Goal: Task Accomplishment & Management: Complete application form

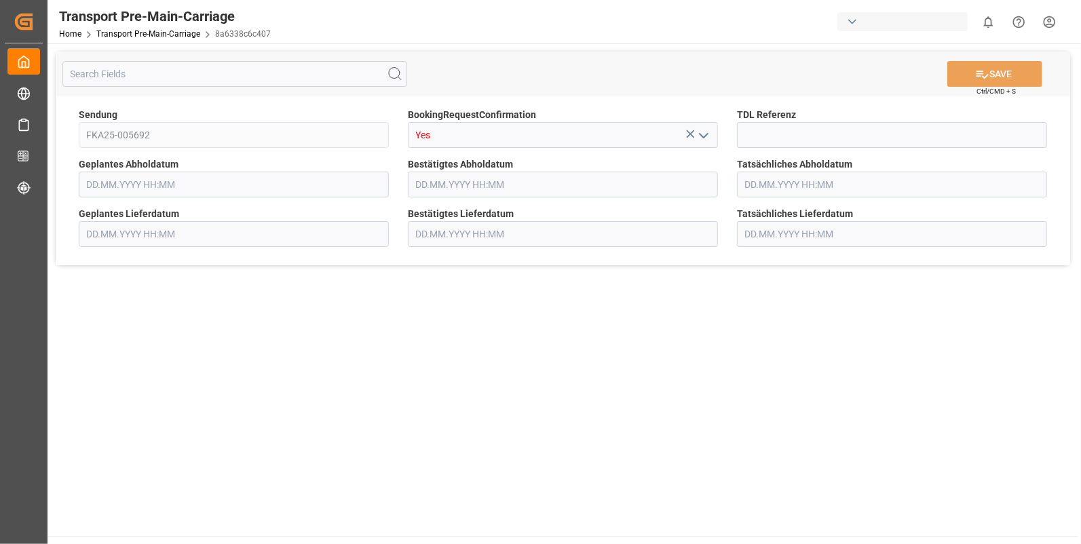
type input "[DATE] 00:00"
click at [747, 136] on input at bounding box center [892, 135] width 310 height 26
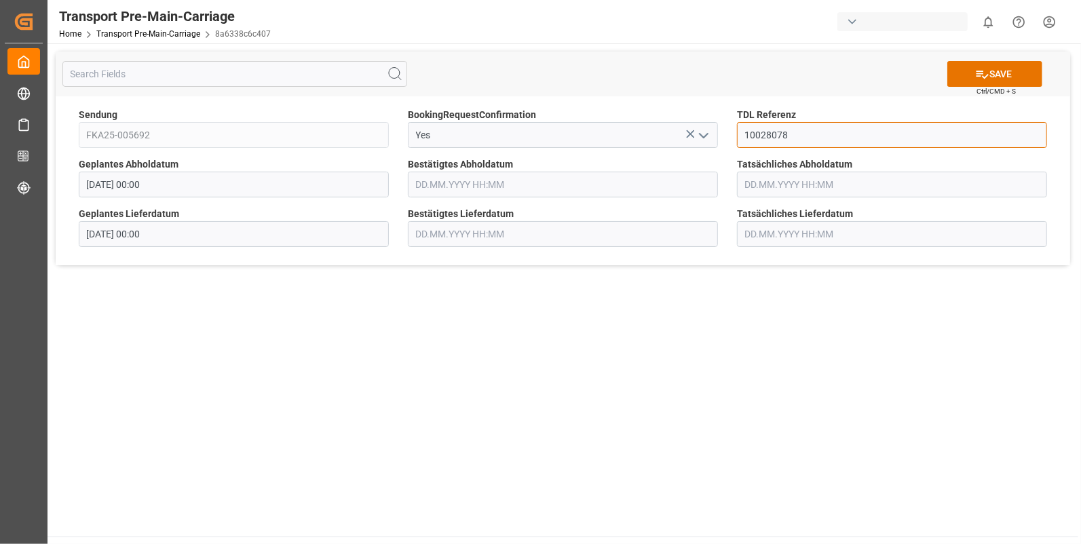
type input "10028078"
click at [459, 186] on input "text" at bounding box center [563, 185] width 310 height 26
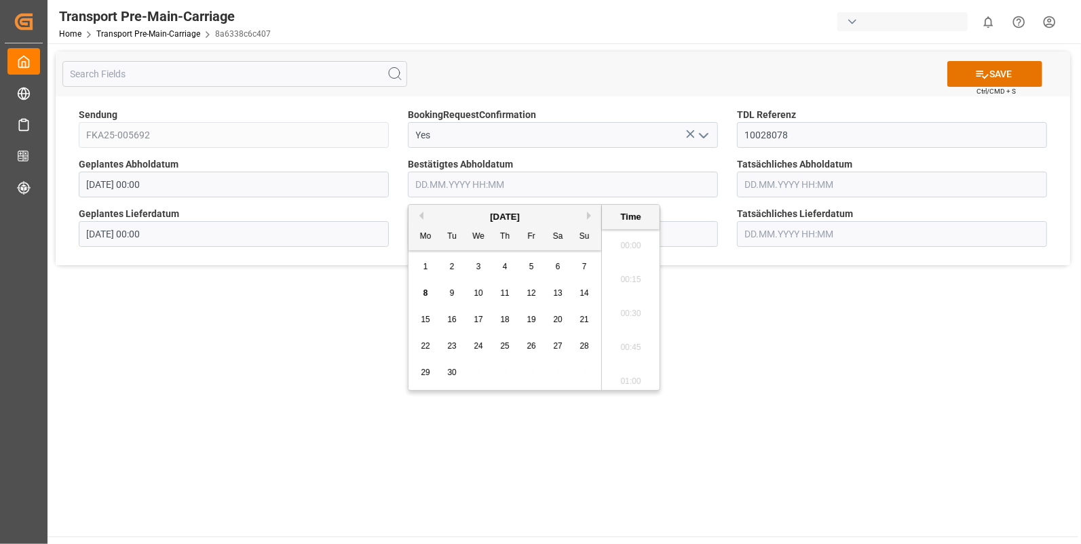
scroll to position [1803, 0]
click at [532, 265] on span "5" at bounding box center [532, 267] width 5 height 10
click at [627, 265] on li "15:30" at bounding box center [631, 265] width 58 height 34
type input "05.09.2025 15:30"
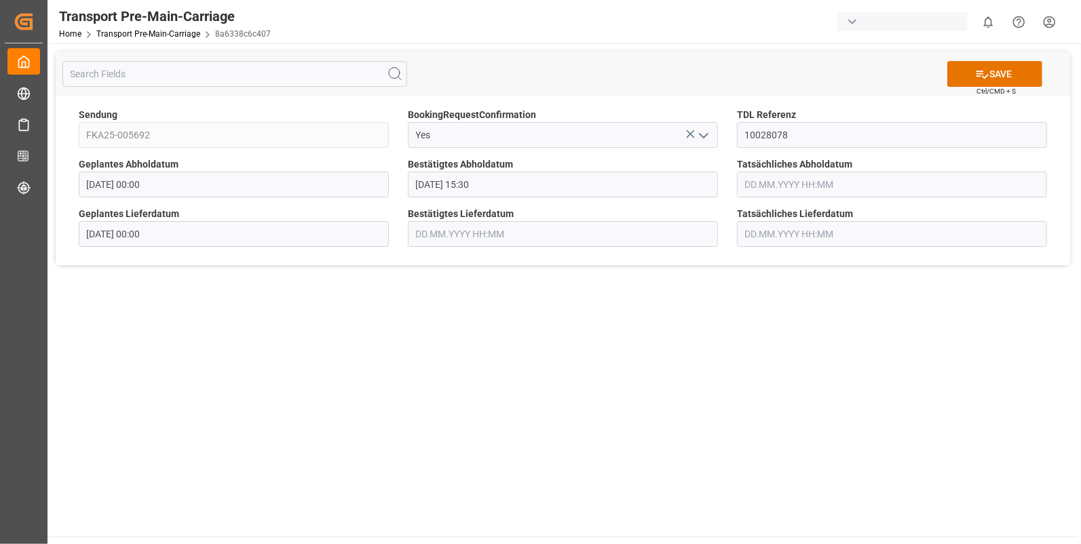
click at [755, 185] on input "text" at bounding box center [892, 185] width 310 height 26
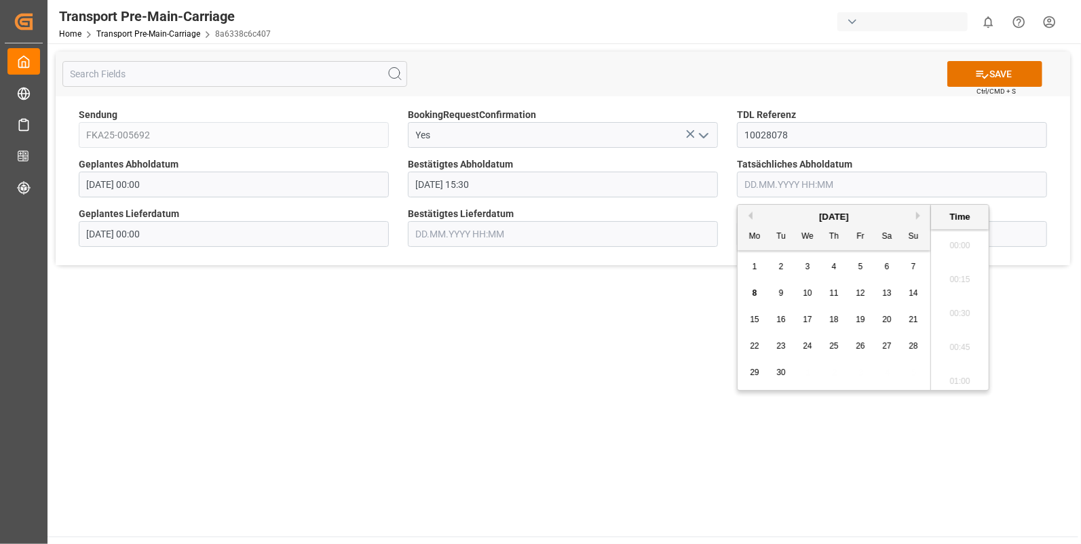
scroll to position [1803, 0]
click at [862, 266] on span "5" at bounding box center [861, 267] width 5 height 10
click at [957, 312] on li "15:30" at bounding box center [960, 321] width 58 height 34
type input "05.09.2025 15:30"
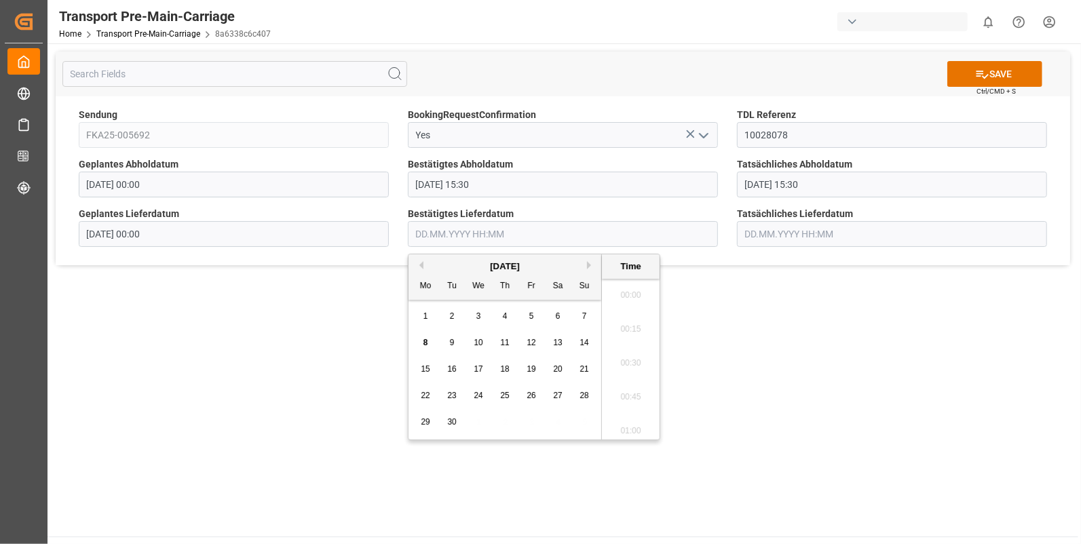
click at [464, 233] on input "text" at bounding box center [563, 234] width 310 height 26
click at [422, 339] on div "8" at bounding box center [426, 343] width 17 height 16
click at [625, 310] on li "09:15" at bounding box center [631, 314] width 58 height 34
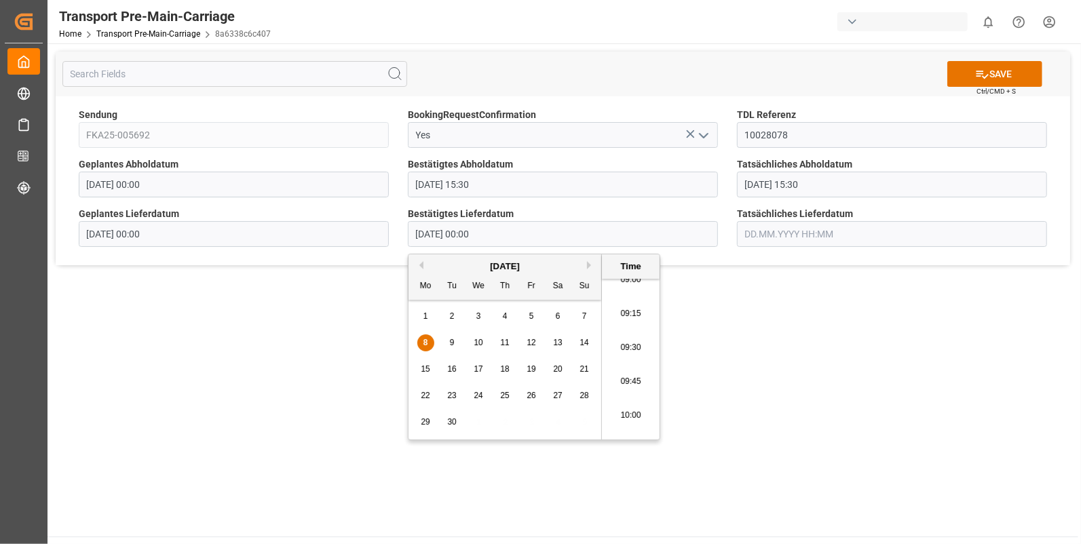
type input "08.09.2025 09:15"
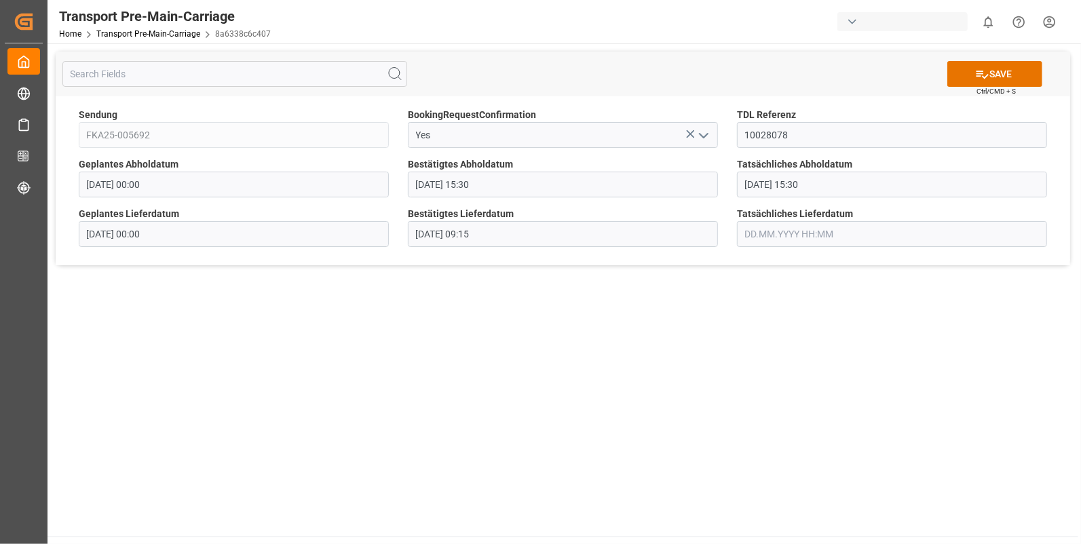
click at [747, 228] on input "text" at bounding box center [892, 234] width 310 height 26
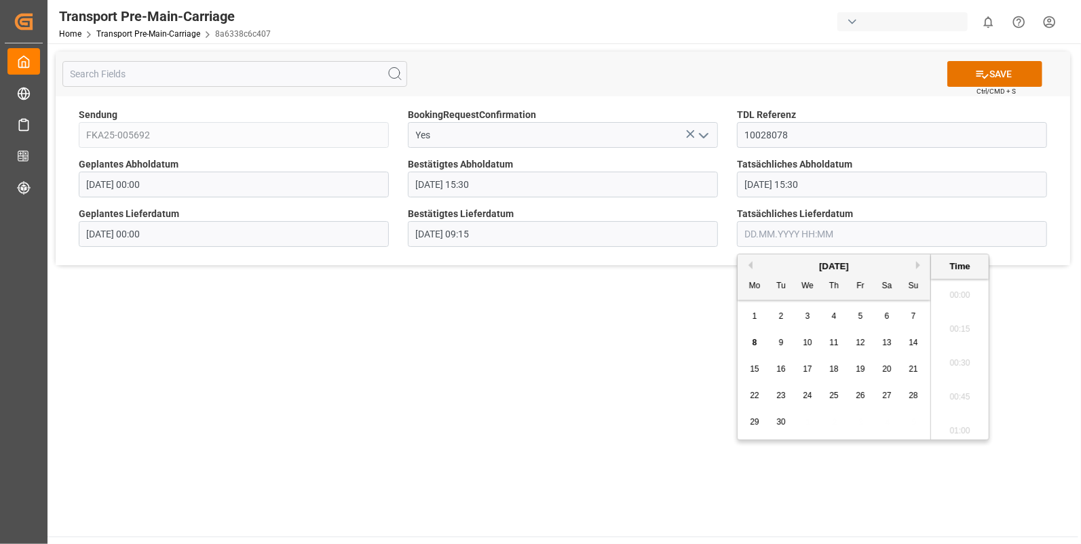
scroll to position [1803, 0]
click at [756, 339] on span "8" at bounding box center [755, 343] width 5 height 10
click at [959, 314] on li "09:15" at bounding box center [960, 314] width 58 height 34
type input "08.09.2025 09:15"
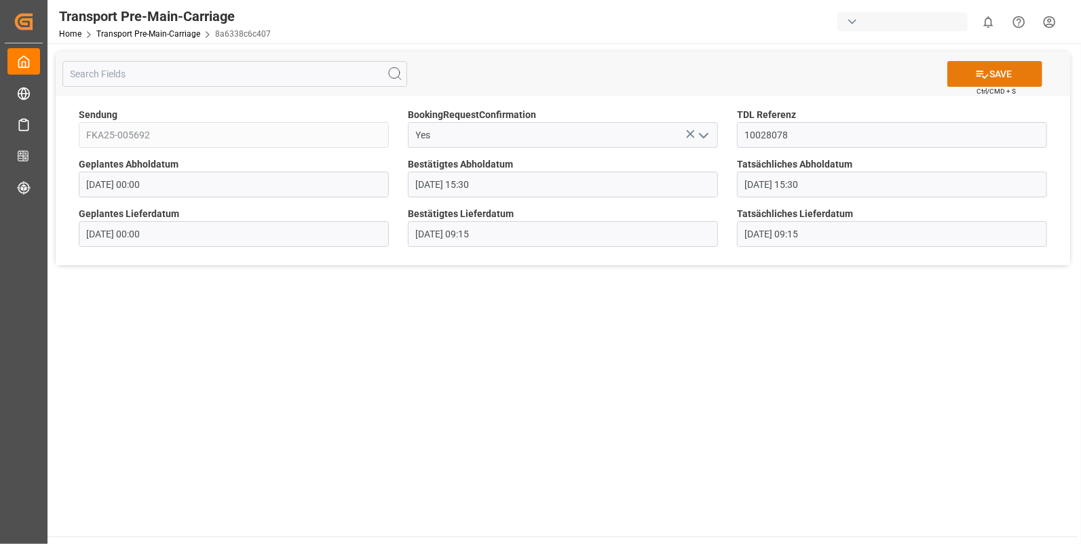
click at [1016, 73] on button "SAVE" at bounding box center [995, 74] width 95 height 26
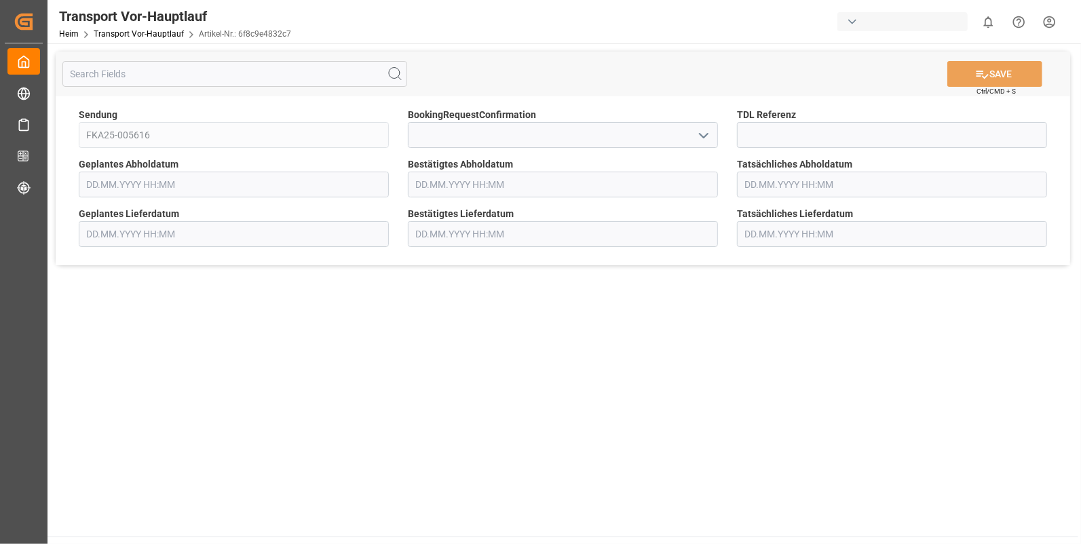
type input "[DATE] 00:00"
click at [701, 134] on polyline "Menü öffnen" at bounding box center [704, 136] width 8 height 4
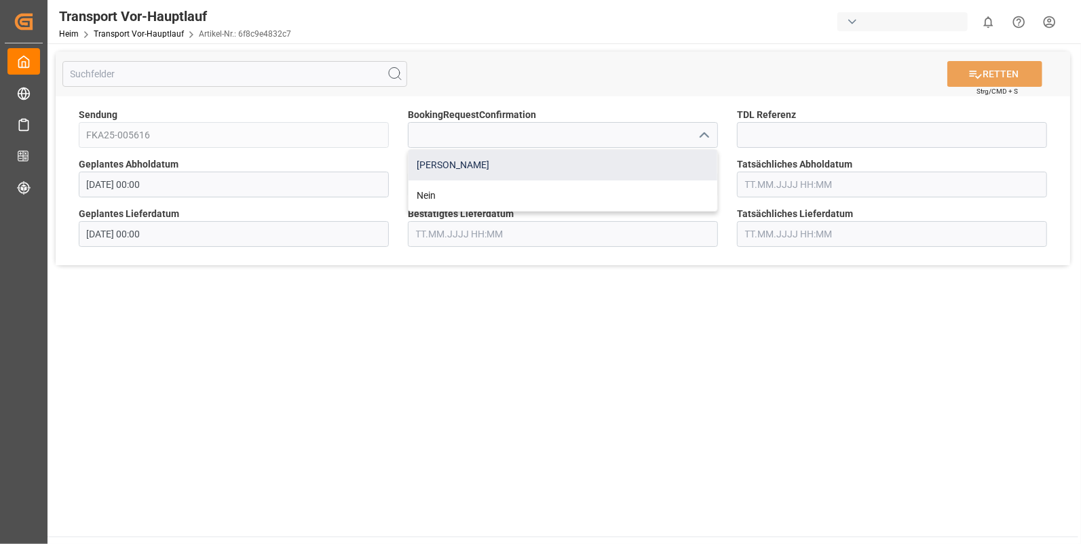
click at [443, 162] on div "Ja" at bounding box center [563, 165] width 309 height 31
type input "Yes"
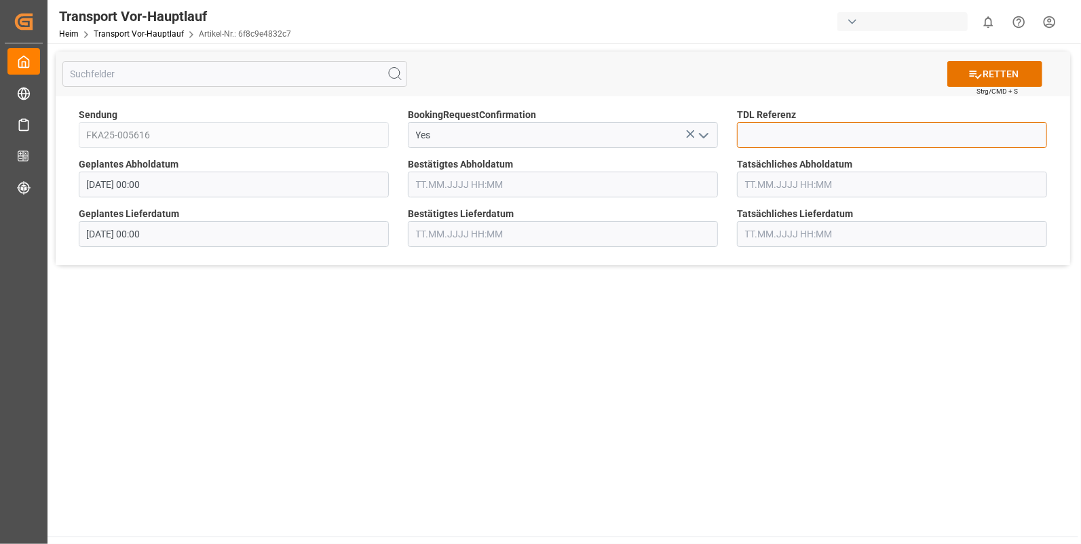
click at [753, 132] on input at bounding box center [892, 135] width 310 height 26
type input "10028079"
click at [509, 189] on input "text" at bounding box center [563, 185] width 310 height 26
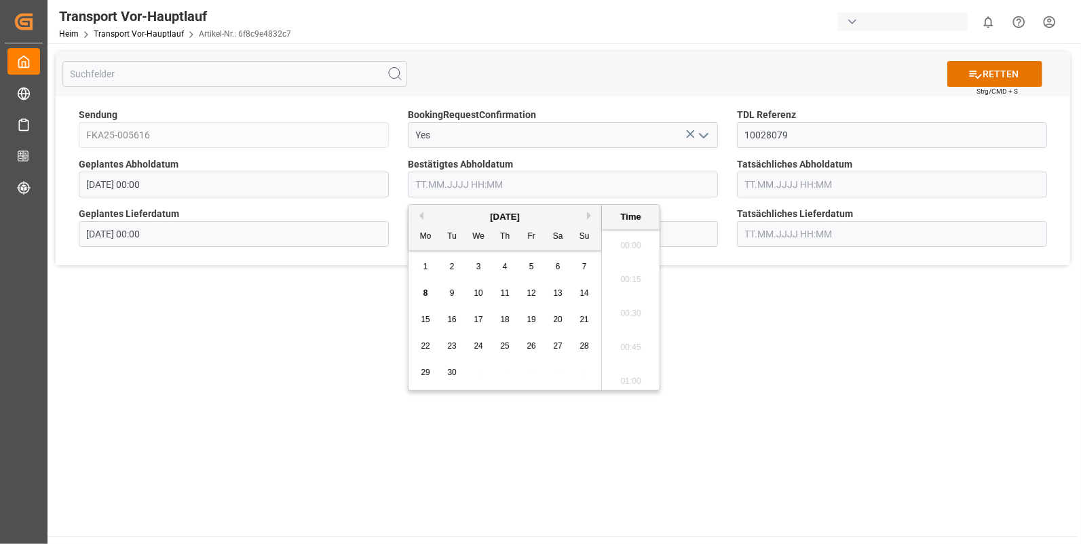
scroll to position [1803, 0]
click at [526, 267] on div "5" at bounding box center [531, 267] width 17 height 16
click at [628, 262] on li "15:30" at bounding box center [631, 265] width 58 height 34
type input "[DATE] 15:30"
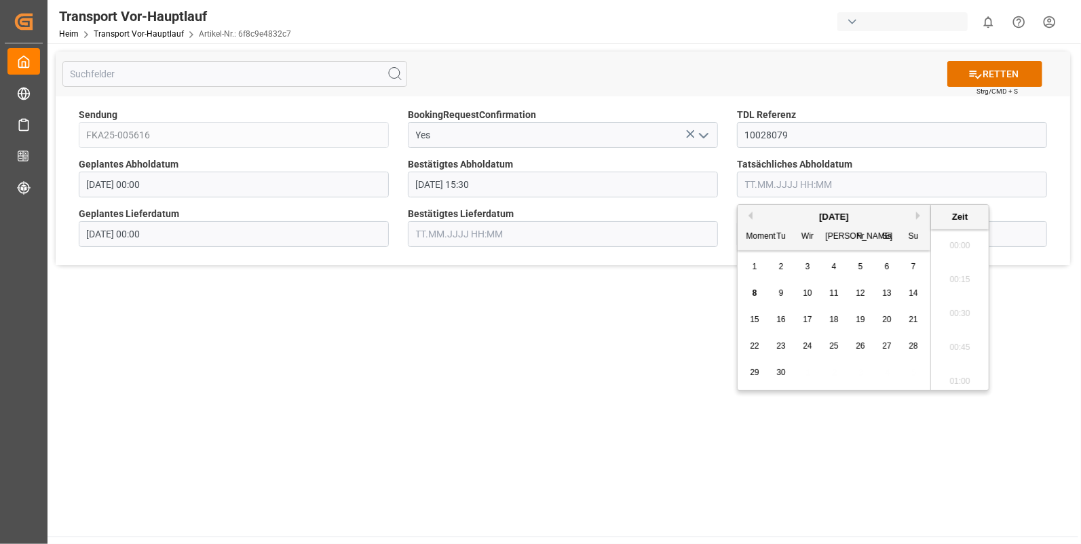
click at [785, 184] on input "text" at bounding box center [892, 185] width 310 height 26
click at [860, 266] on span "5" at bounding box center [861, 267] width 5 height 10
click at [956, 318] on li "15:30" at bounding box center [960, 321] width 58 height 34
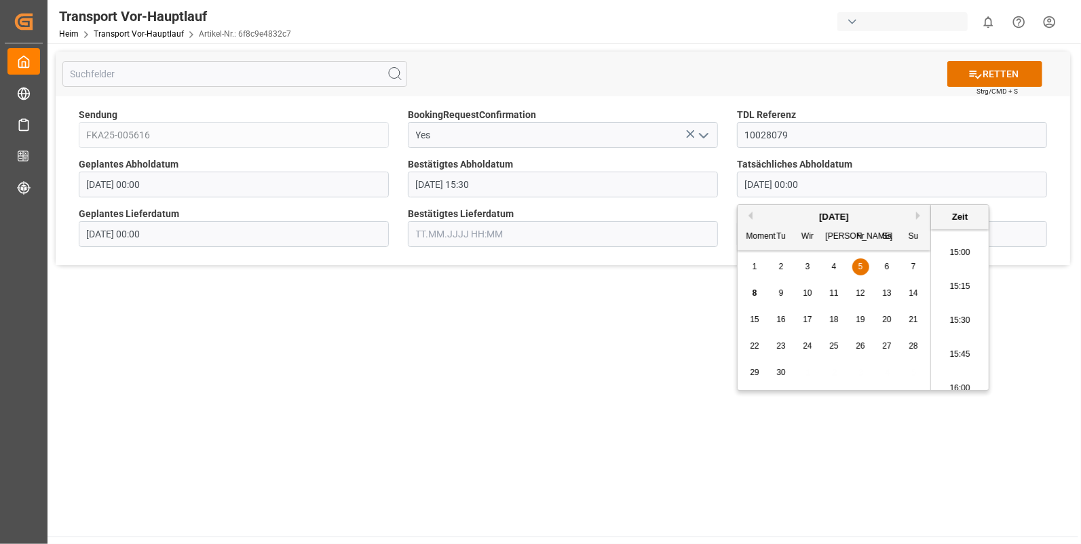
type input "[DATE] 15:30"
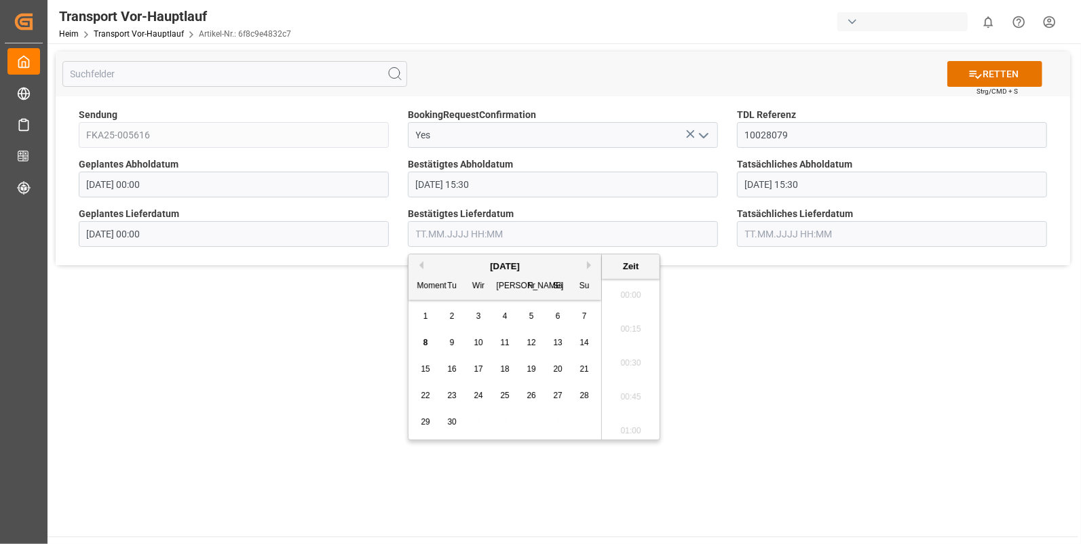
click at [517, 236] on input "text" at bounding box center [563, 234] width 310 height 26
click at [422, 342] on div "8" at bounding box center [426, 343] width 17 height 16
click at [621, 291] on li "08:15" at bounding box center [631, 292] width 58 height 34
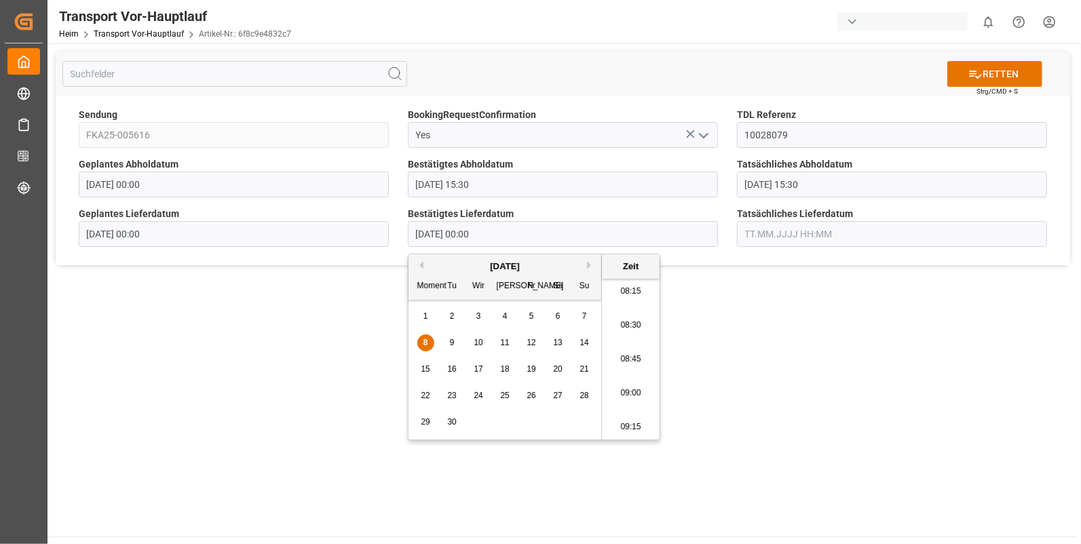
type input "08.09.2025 08:15"
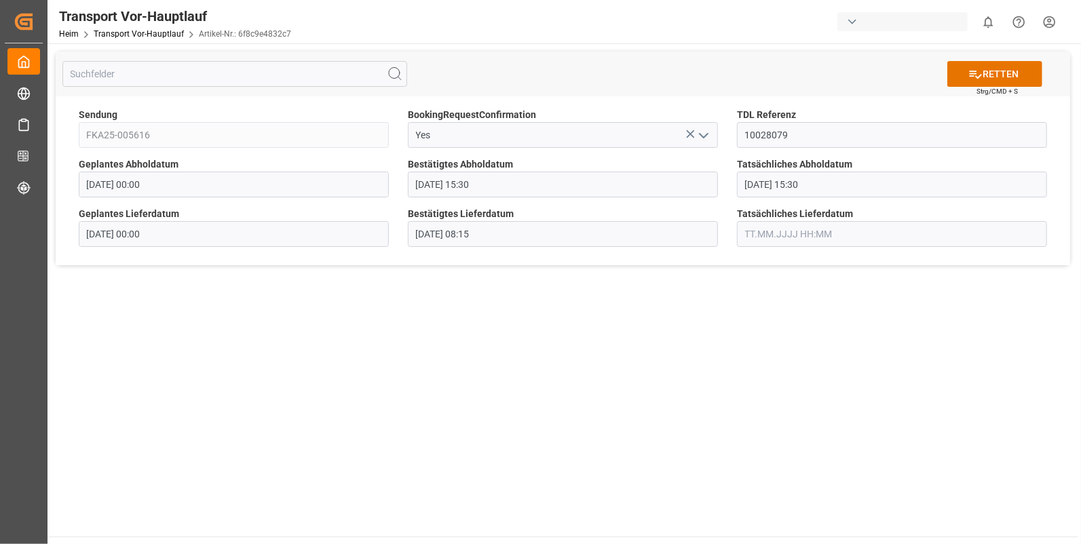
click at [755, 229] on input "text" at bounding box center [892, 234] width 310 height 26
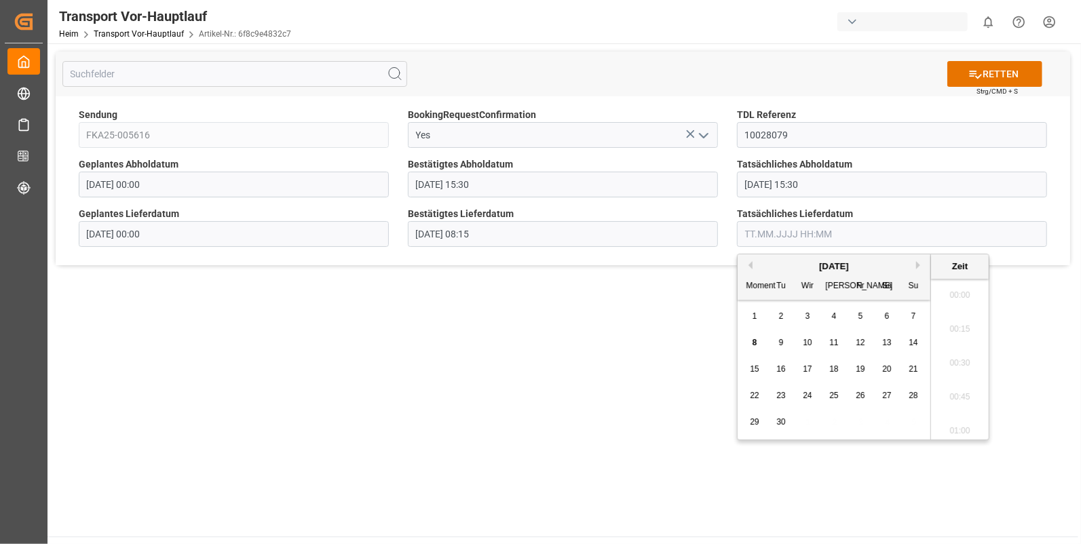
scroll to position [1803, 0]
click at [752, 339] on div "8" at bounding box center [755, 343] width 17 height 16
click at [959, 281] on li "08:15" at bounding box center [960, 292] width 58 height 34
type input "08.09.2025 08:15"
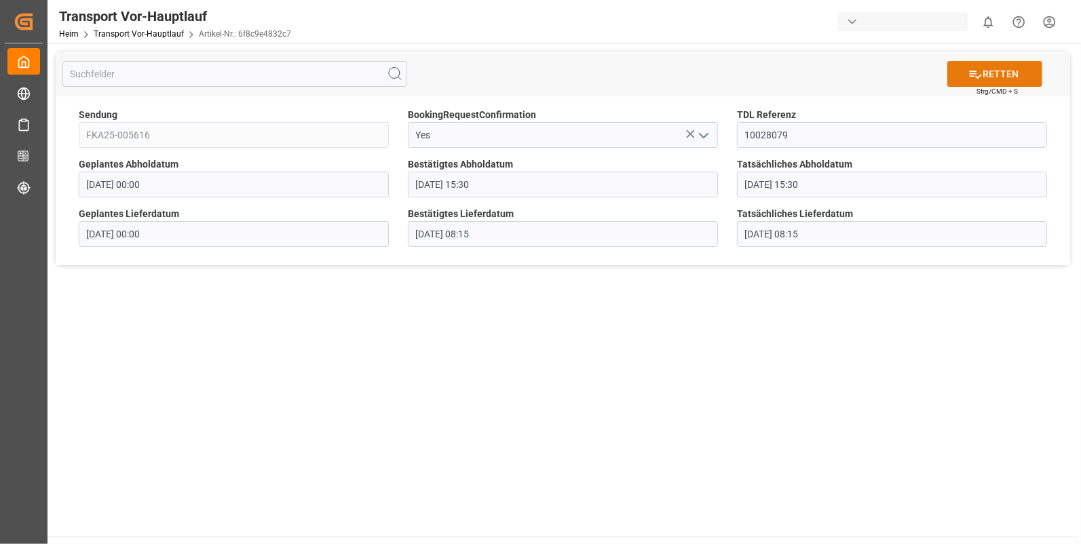
click at [984, 69] on font "RETTEN" at bounding box center [1001, 74] width 36 height 14
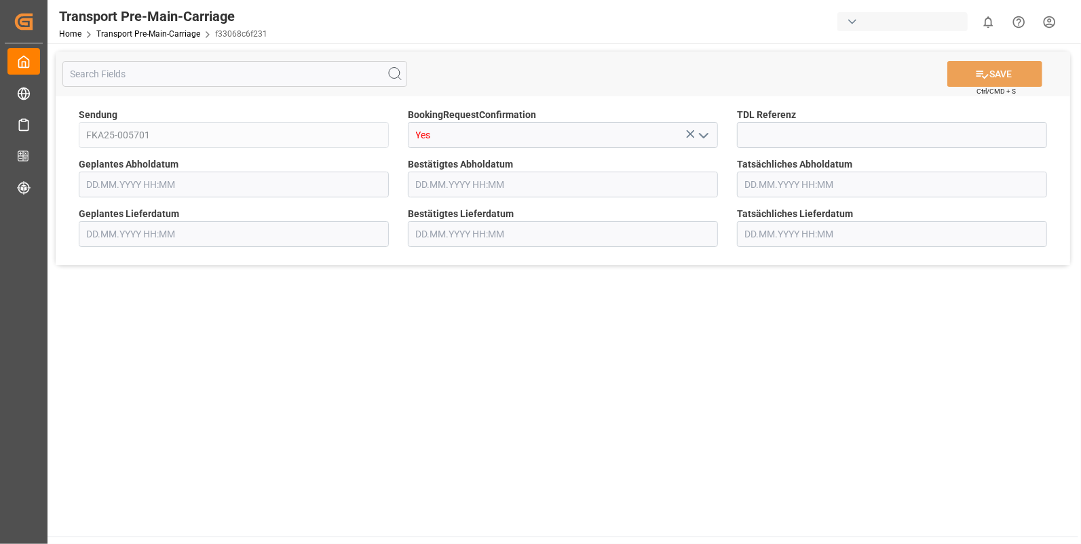
type input "[DATE] 00:00"
click at [750, 138] on input at bounding box center [892, 135] width 310 height 26
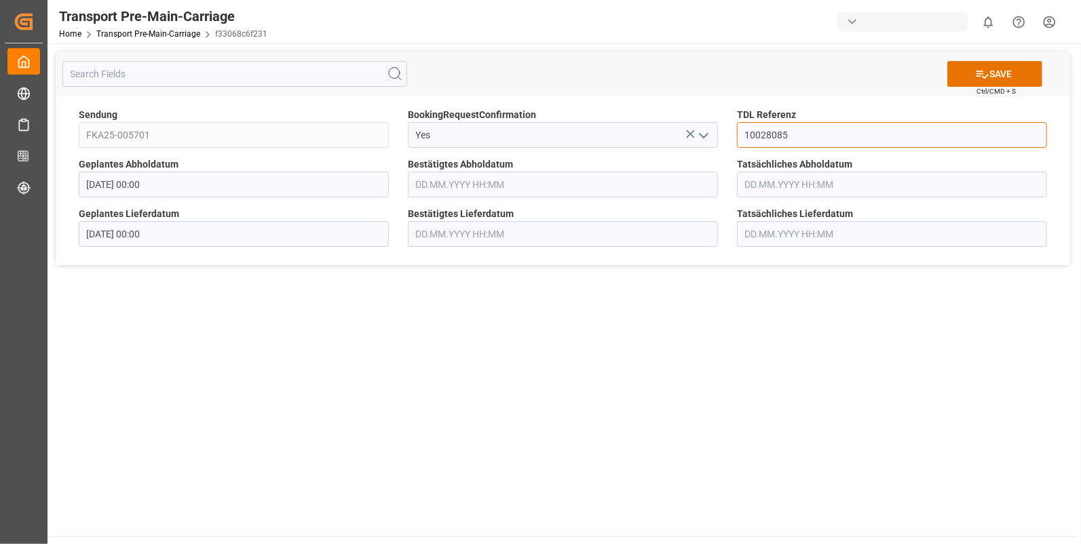
type input "10028085"
click at [443, 188] on input "text" at bounding box center [563, 185] width 310 height 26
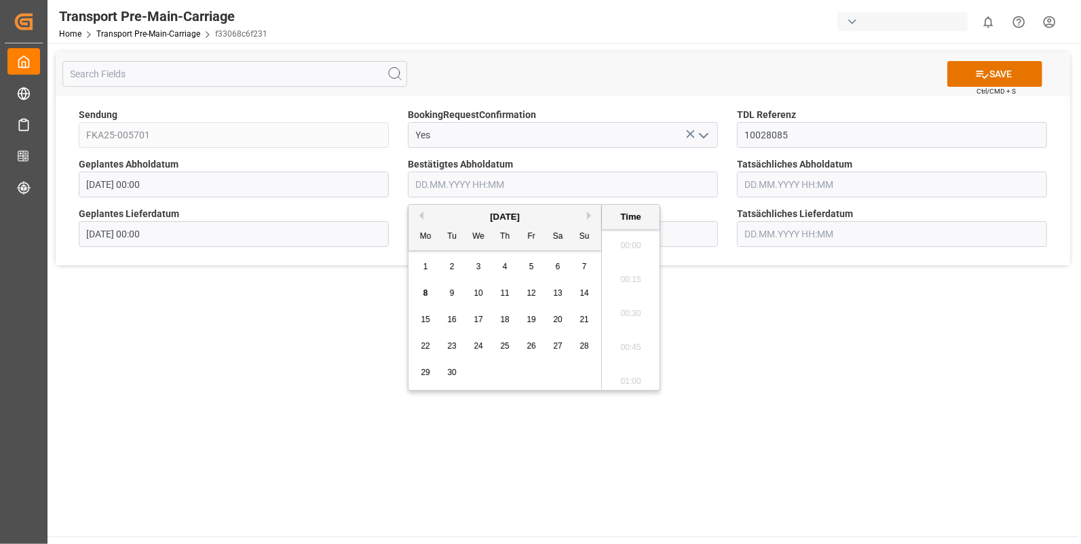
scroll to position [1803, 0]
click at [528, 265] on div "5" at bounding box center [531, 267] width 17 height 16
click at [645, 313] on li "13:45" at bounding box center [631, 310] width 58 height 34
type input "05.09.2025 13:45"
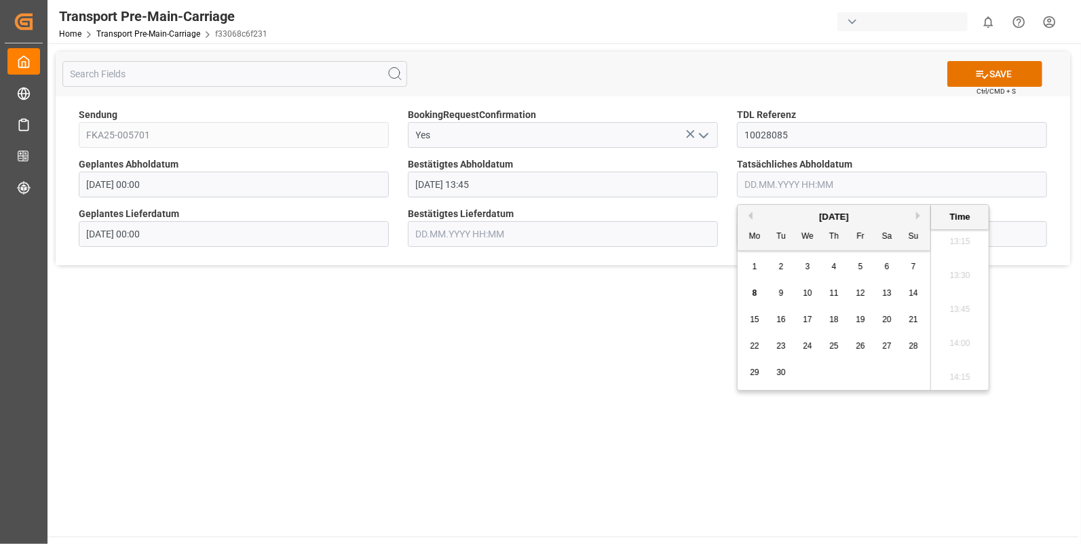
click at [772, 190] on input "text" at bounding box center [892, 185] width 310 height 26
click at [855, 266] on div "5" at bounding box center [861, 267] width 17 height 16
click at [953, 253] on li "13:45" at bounding box center [960, 253] width 58 height 34
type input "05.09.2025 13:45"
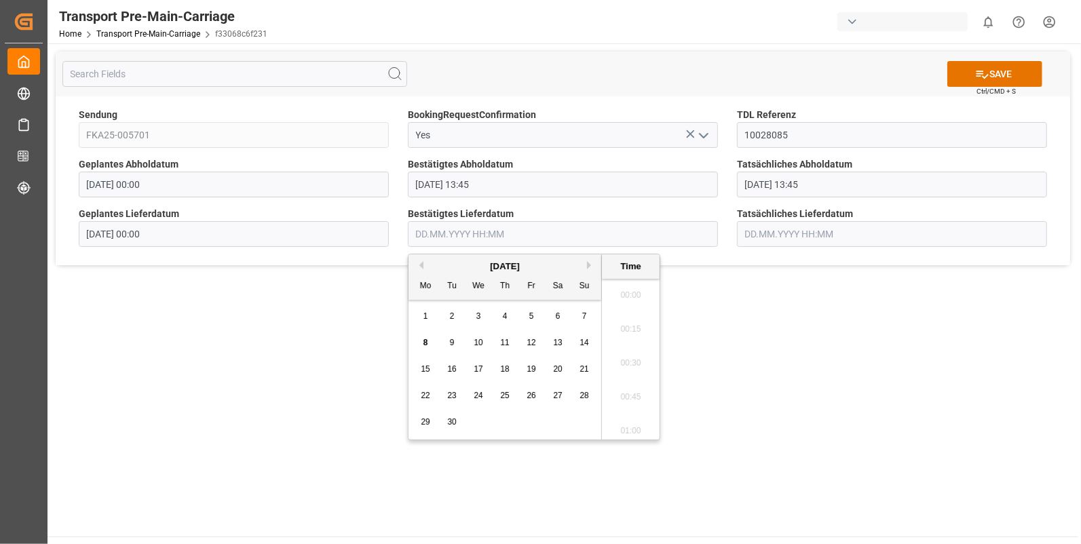
click at [465, 242] on input "text" at bounding box center [563, 234] width 310 height 26
click at [428, 343] on span "8" at bounding box center [426, 343] width 5 height 10
click at [617, 297] on li "09:30" at bounding box center [631, 292] width 58 height 34
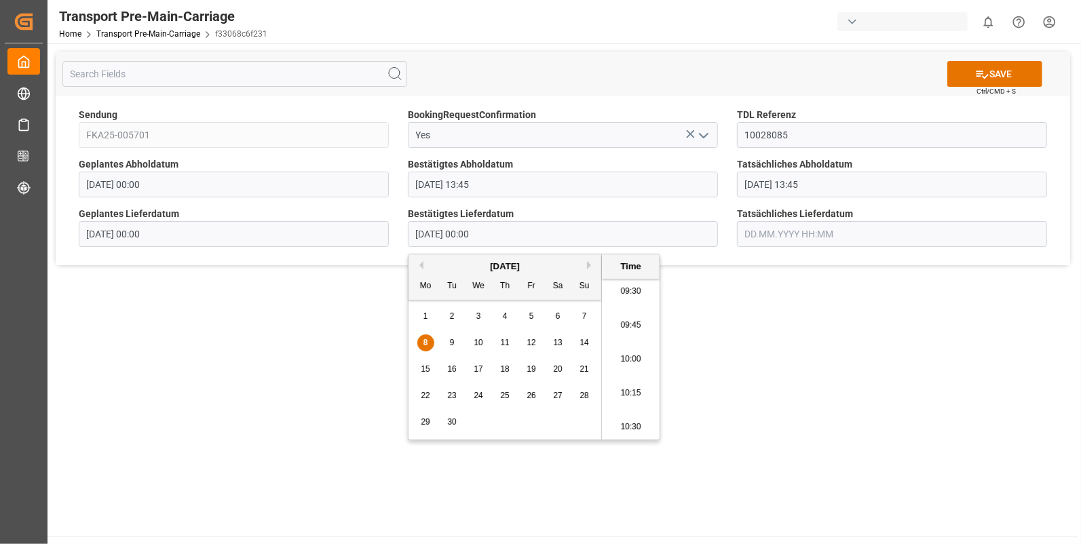
type input "08.09.2025 09:30"
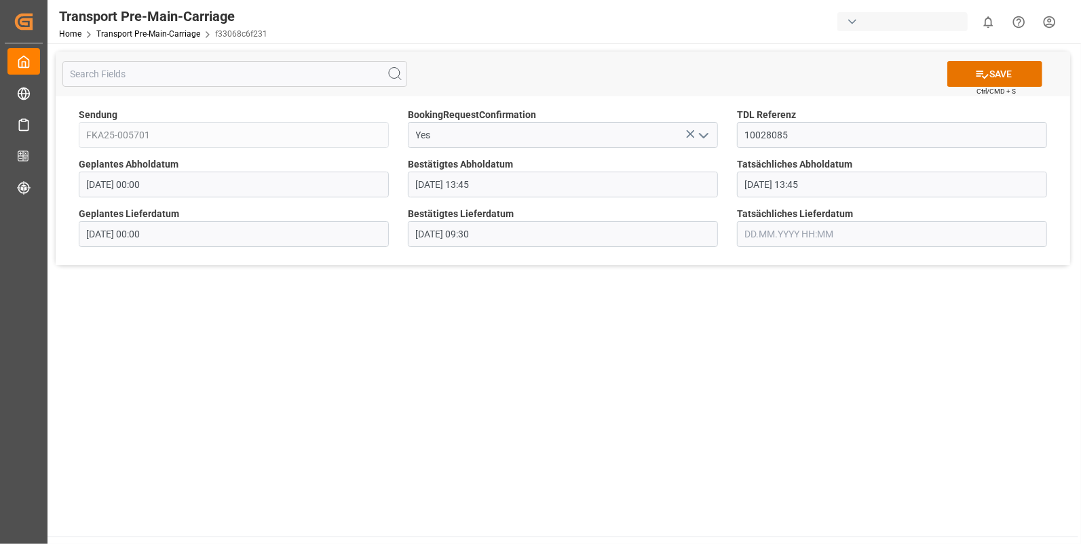
click at [767, 239] on input "text" at bounding box center [892, 234] width 310 height 26
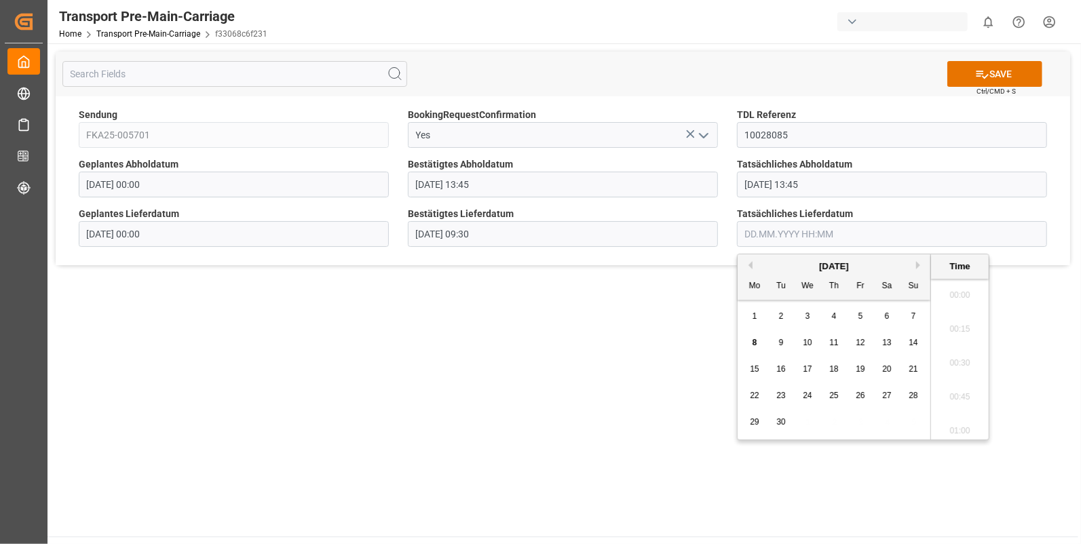
scroll to position [1803, 0]
drag, startPoint x: 752, startPoint y: 344, endPoint x: 773, endPoint y: 339, distance: 21.4
click at [753, 343] on span "8" at bounding box center [755, 343] width 5 height 10
drag, startPoint x: 961, startPoint y: 342, endPoint x: 955, endPoint y: 325, distance: 18.5
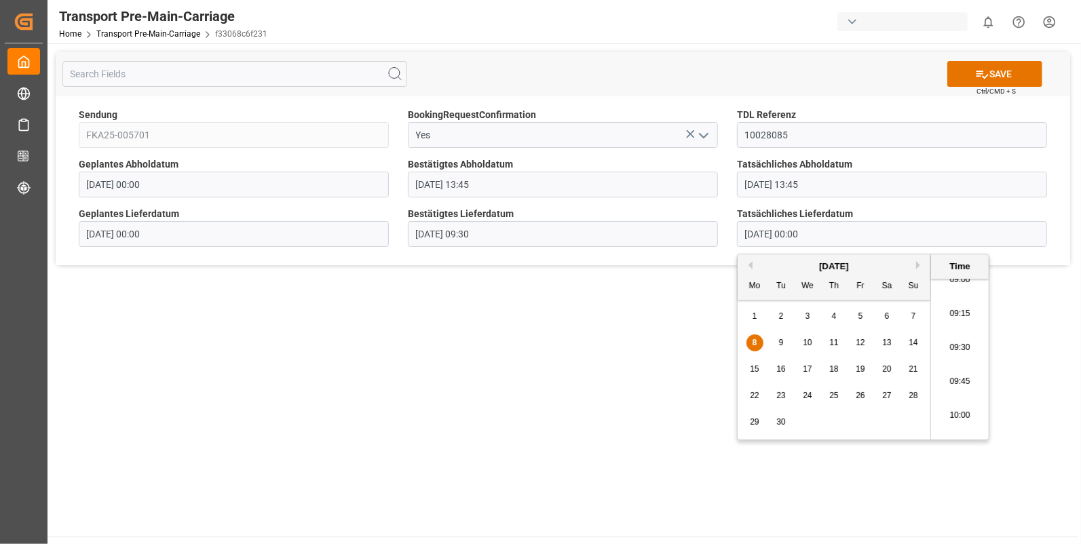
click at [960, 342] on li "09:30" at bounding box center [960, 348] width 58 height 34
type input "08.09.2025 09:30"
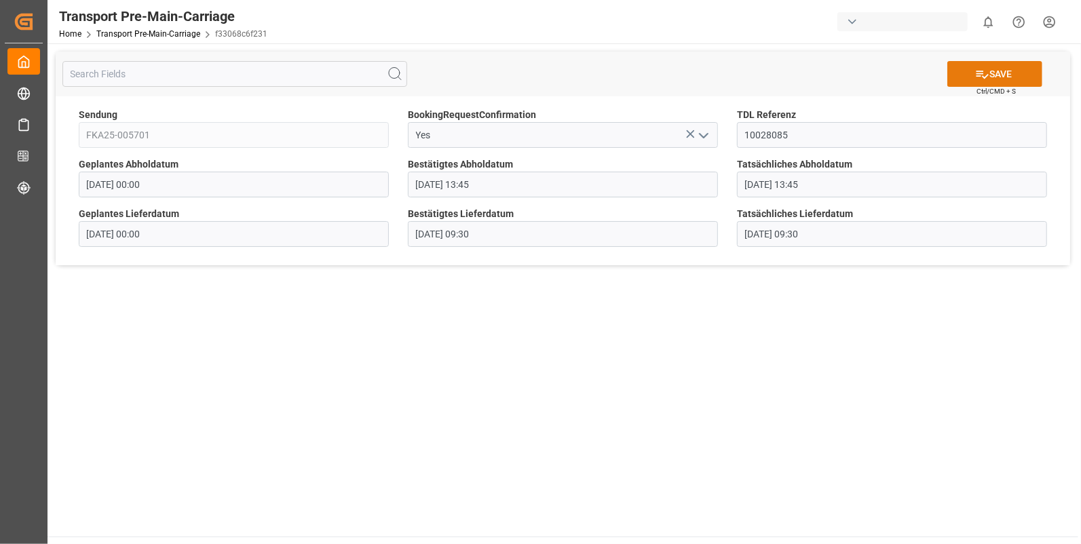
click at [993, 79] on button "SAVE" at bounding box center [995, 74] width 95 height 26
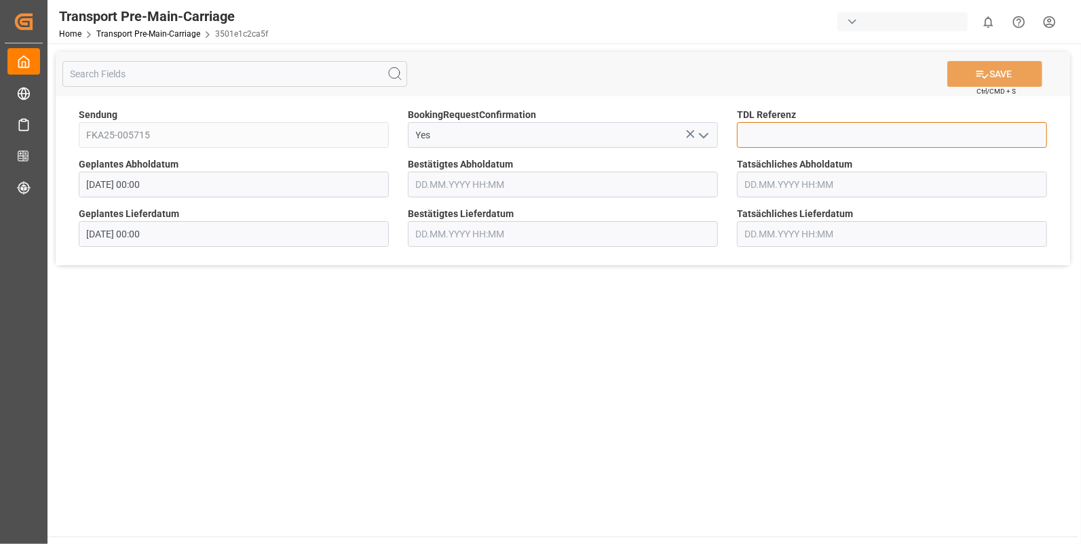
click at [785, 135] on input at bounding box center [892, 135] width 310 height 26
type input "10028095"
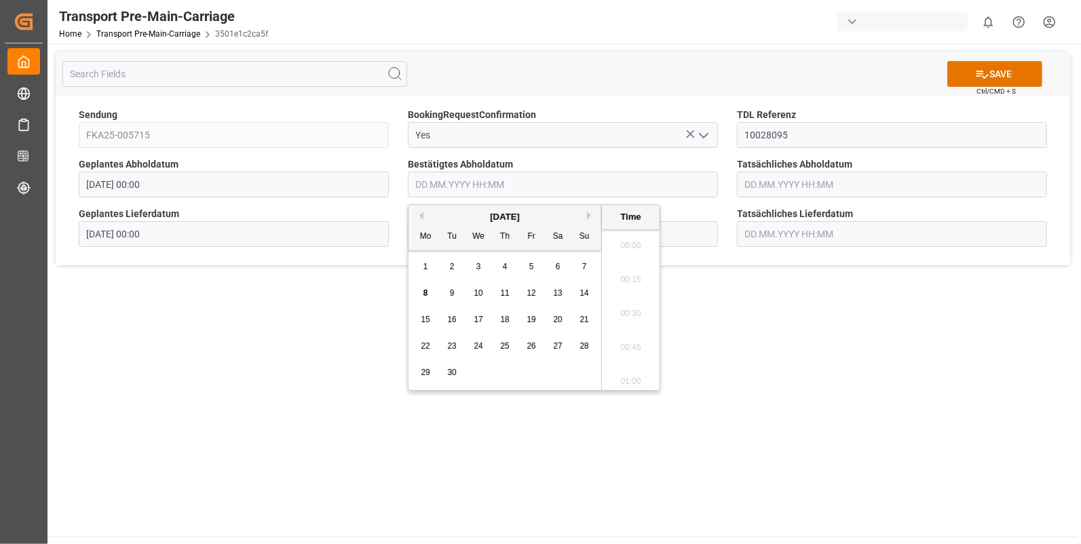
click at [477, 184] on input "text" at bounding box center [563, 185] width 310 height 26
click at [536, 268] on div "5" at bounding box center [531, 267] width 17 height 16
click at [616, 318] on li "13:45" at bounding box center [631, 310] width 58 height 34
type input "05.09.2025 13:45"
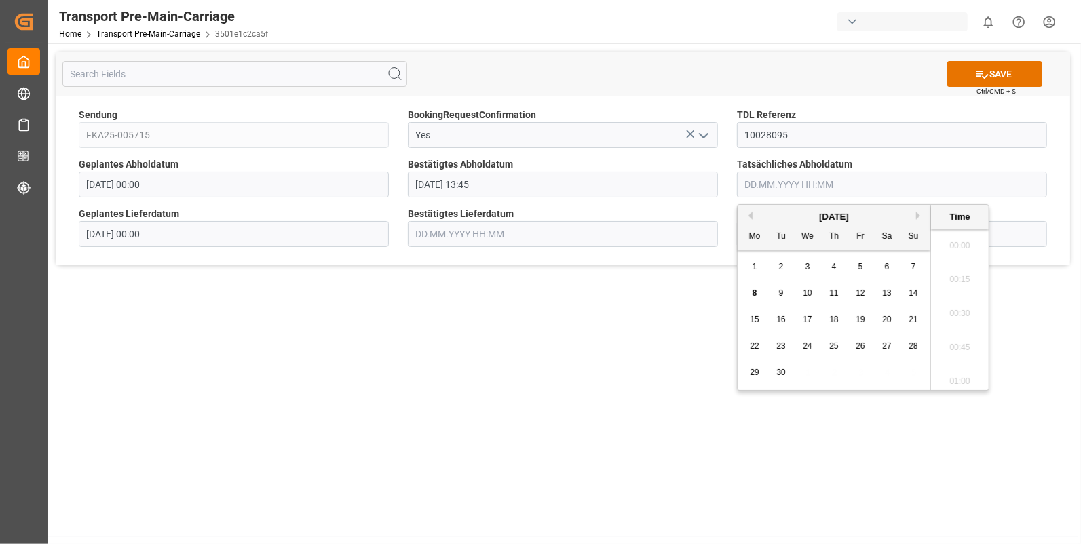
click at [749, 187] on input "text" at bounding box center [892, 185] width 310 height 26
click at [855, 266] on div "5" at bounding box center [861, 267] width 17 height 16
drag, startPoint x: 961, startPoint y: 303, endPoint x: 866, endPoint y: 287, distance: 95.8
click at [959, 303] on li "13:45" at bounding box center [960, 310] width 58 height 34
type input "05.09.2025 13:45"
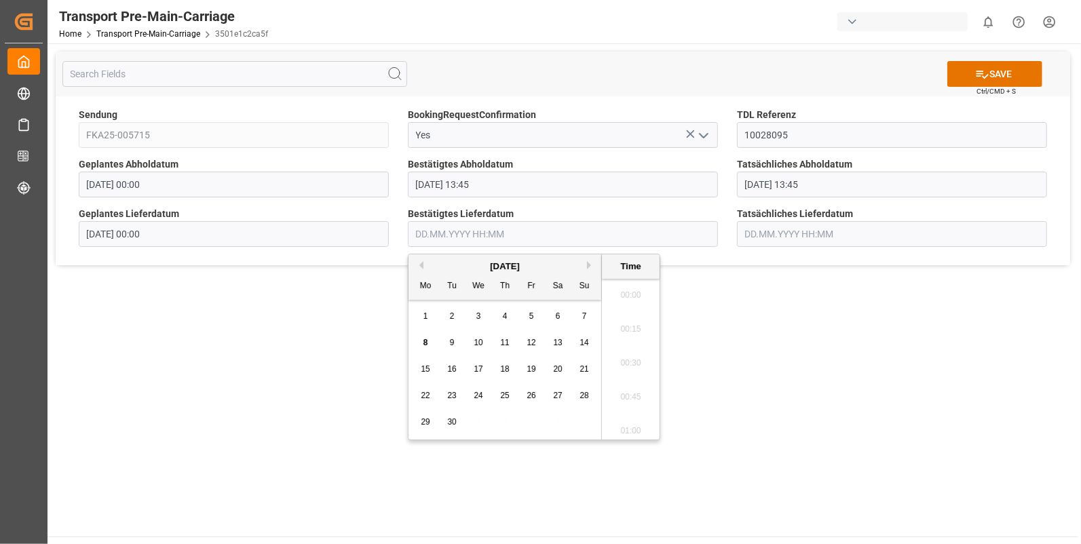
click at [426, 229] on input "text" at bounding box center [563, 234] width 310 height 26
click at [422, 339] on div "8" at bounding box center [426, 343] width 17 height 16
click at [629, 301] on li "11:15" at bounding box center [631, 303] width 58 height 34
type input "08.09.2025 11:15"
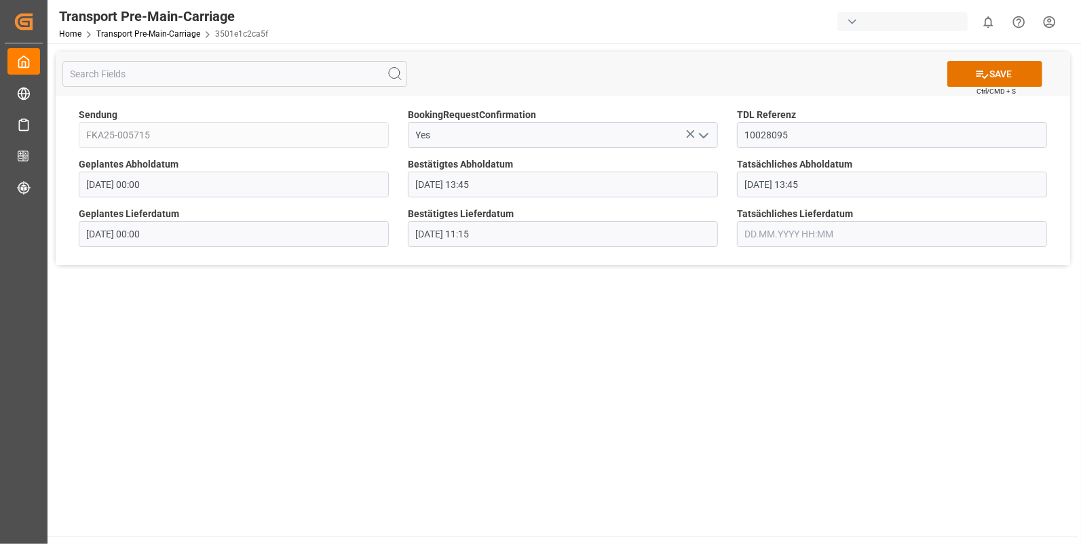
click at [757, 236] on input "text" at bounding box center [892, 234] width 310 height 26
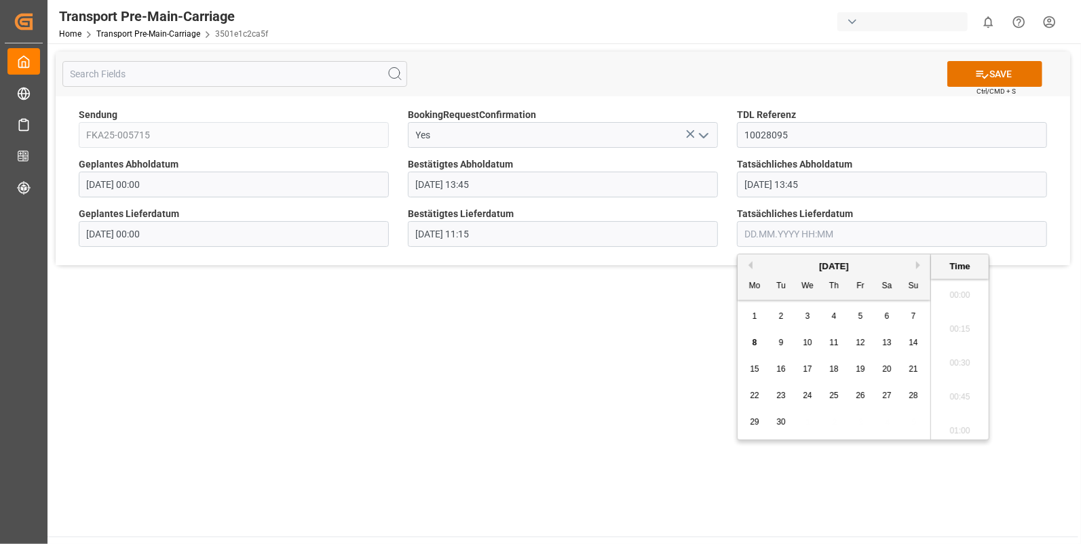
scroll to position [1803, 0]
click at [753, 343] on span "8" at bounding box center [755, 343] width 5 height 10
click at [965, 303] on li "11:15" at bounding box center [960, 303] width 58 height 34
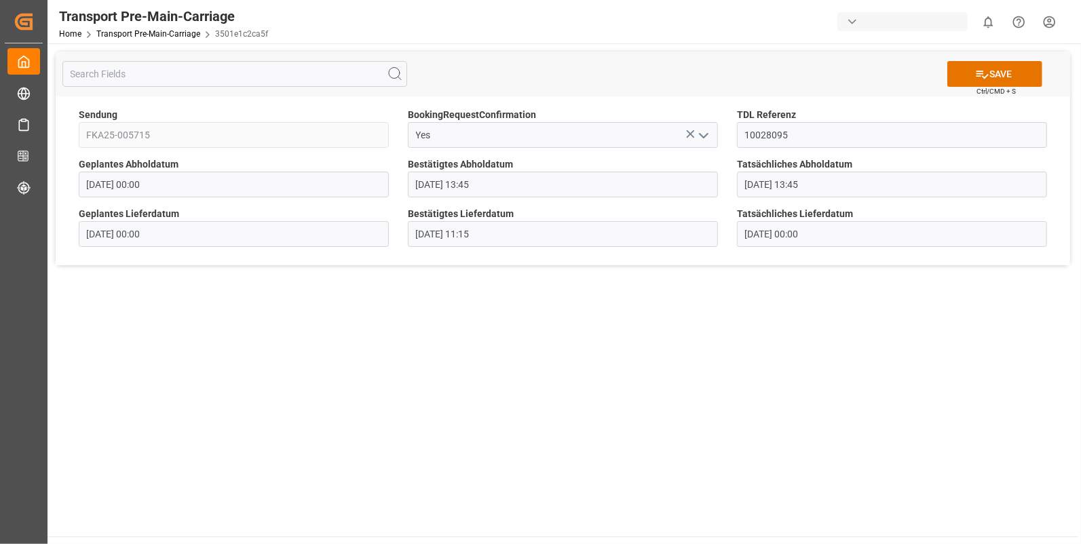
type input "08.09.2025 11:15"
click at [1011, 74] on button "SAVE" at bounding box center [995, 74] width 95 height 26
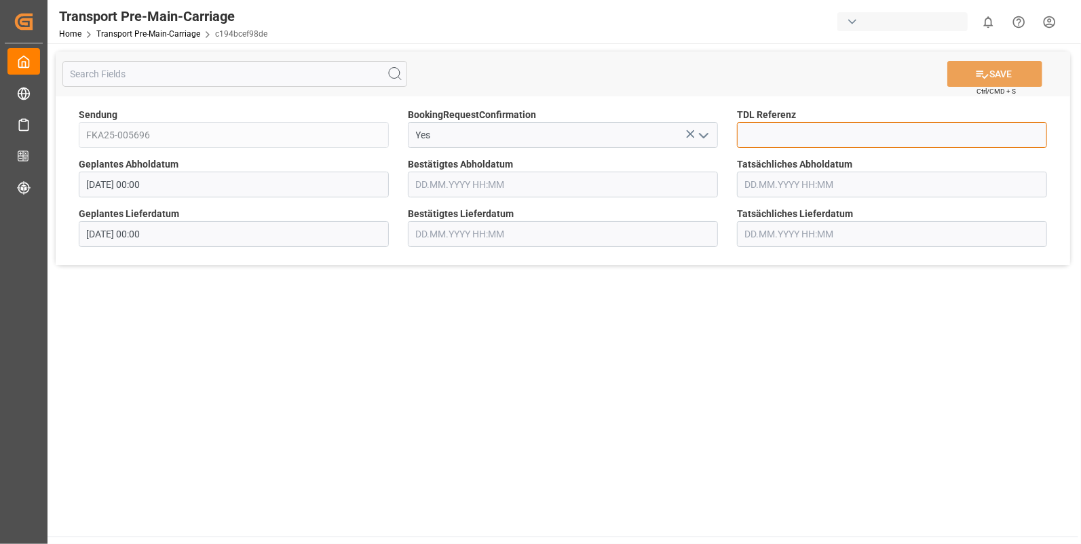
click at [794, 135] on input at bounding box center [892, 135] width 310 height 26
type input "10028096"
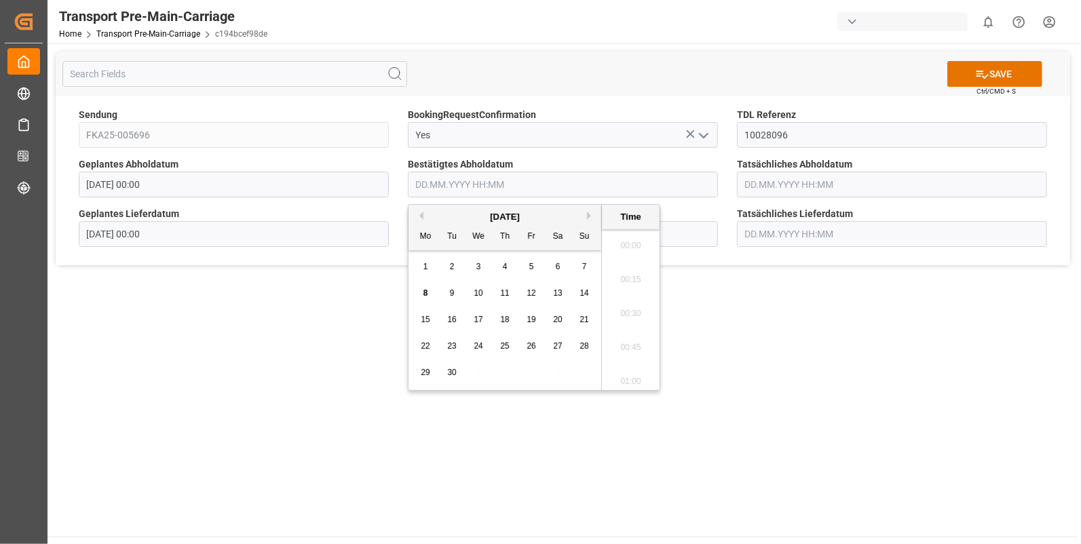
click at [527, 187] on input "text" at bounding box center [563, 185] width 310 height 26
click at [526, 263] on div "5" at bounding box center [531, 267] width 17 height 16
click at [632, 280] on li "14:45" at bounding box center [631, 276] width 58 height 34
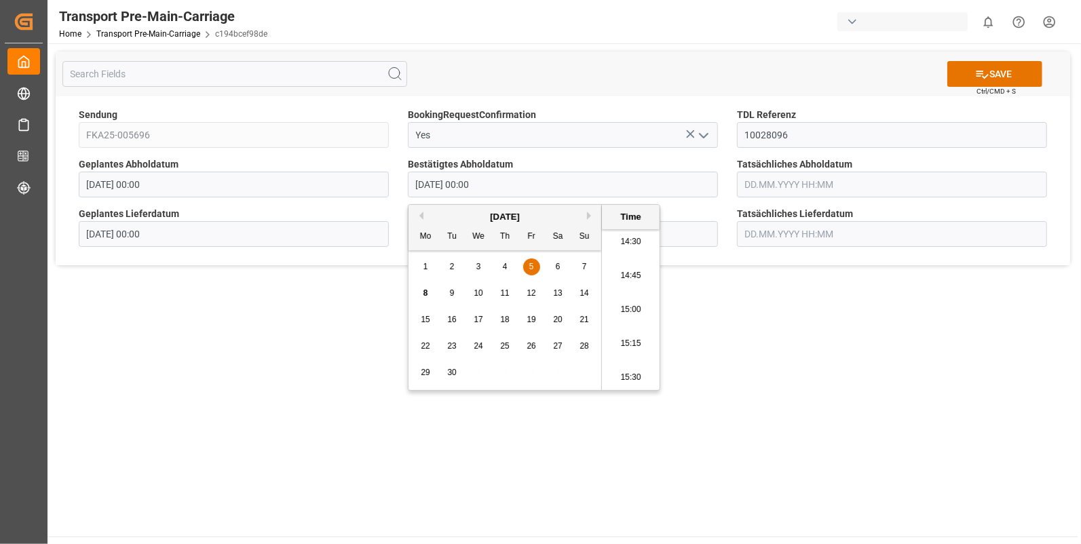
type input "05.09.2025 14:45"
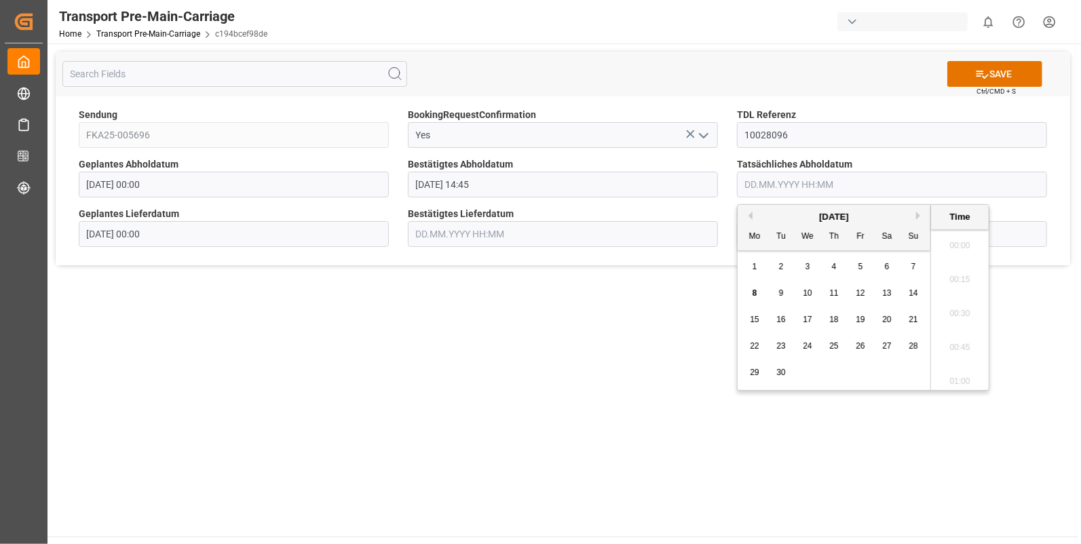
click at [773, 182] on input "text" at bounding box center [892, 185] width 310 height 26
click at [865, 268] on div "5" at bounding box center [861, 267] width 17 height 16
click at [953, 274] on li "14:45" at bounding box center [960, 276] width 58 height 34
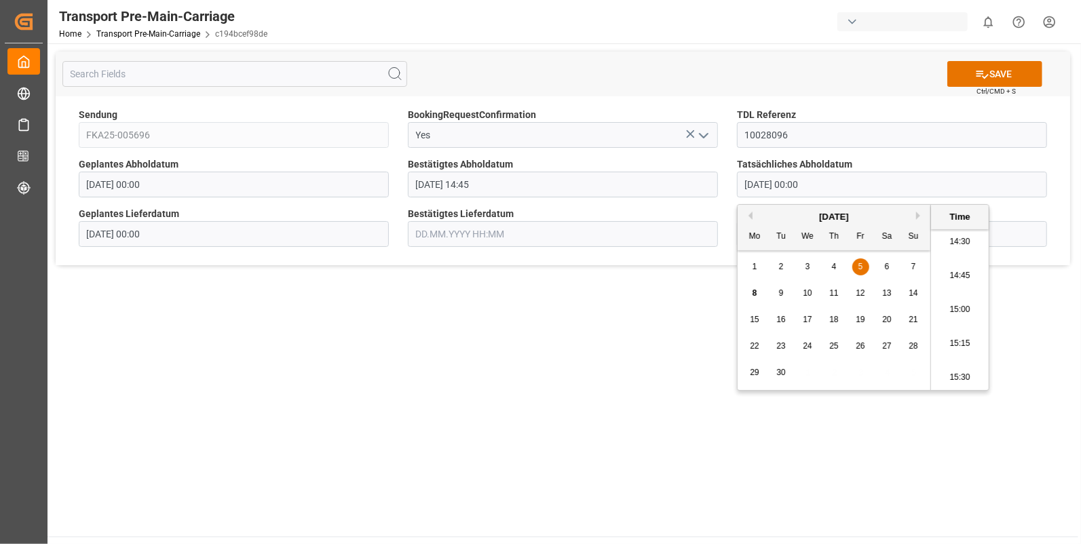
type input "05.09.2025 14:45"
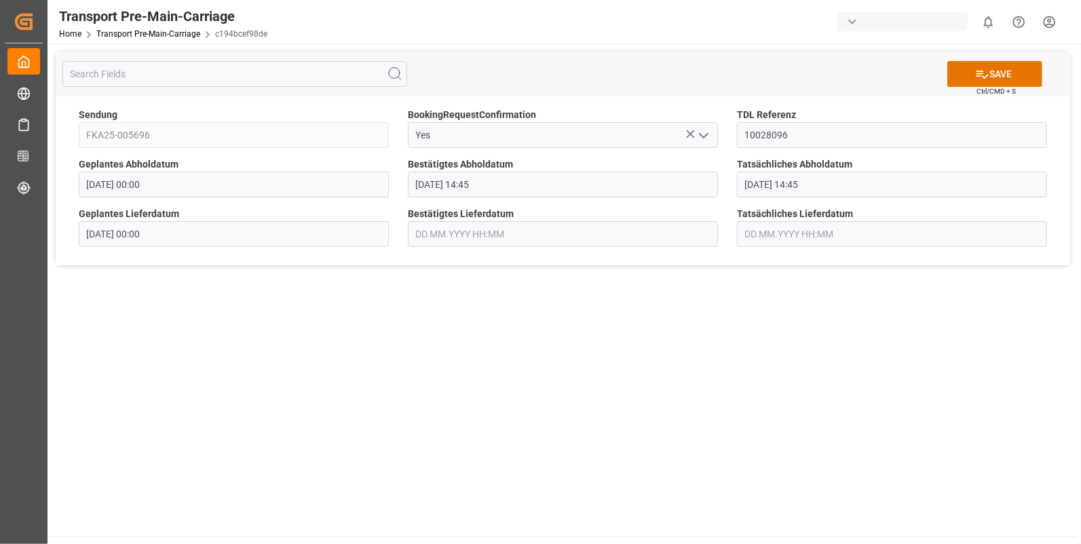
click at [463, 238] on input "text" at bounding box center [563, 234] width 310 height 26
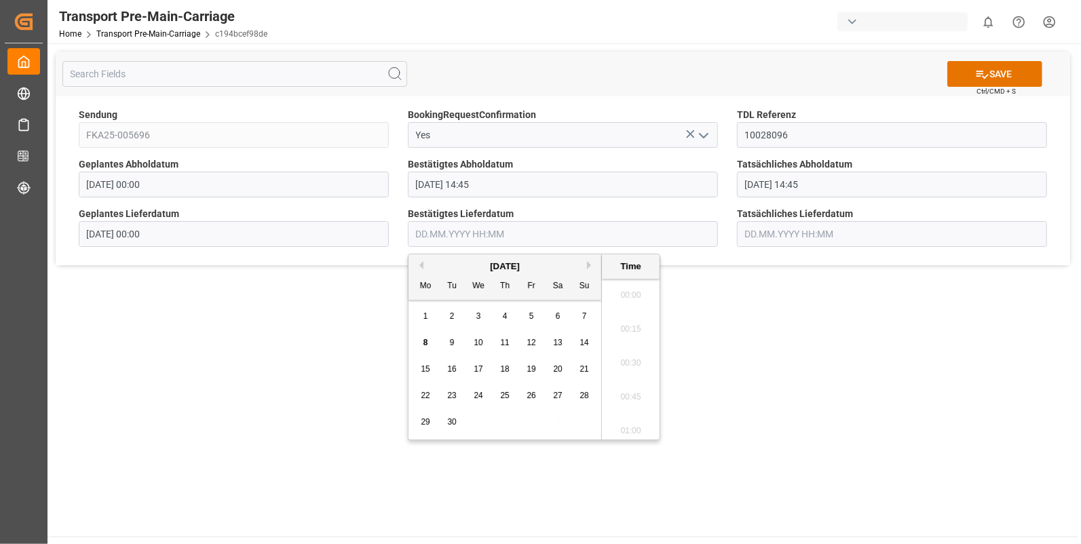
scroll to position [1803, 0]
click at [426, 344] on span "8" at bounding box center [426, 343] width 5 height 10
click at [635, 338] on li "11:30" at bounding box center [631, 337] width 58 height 34
type input "08.09.2025 11:30"
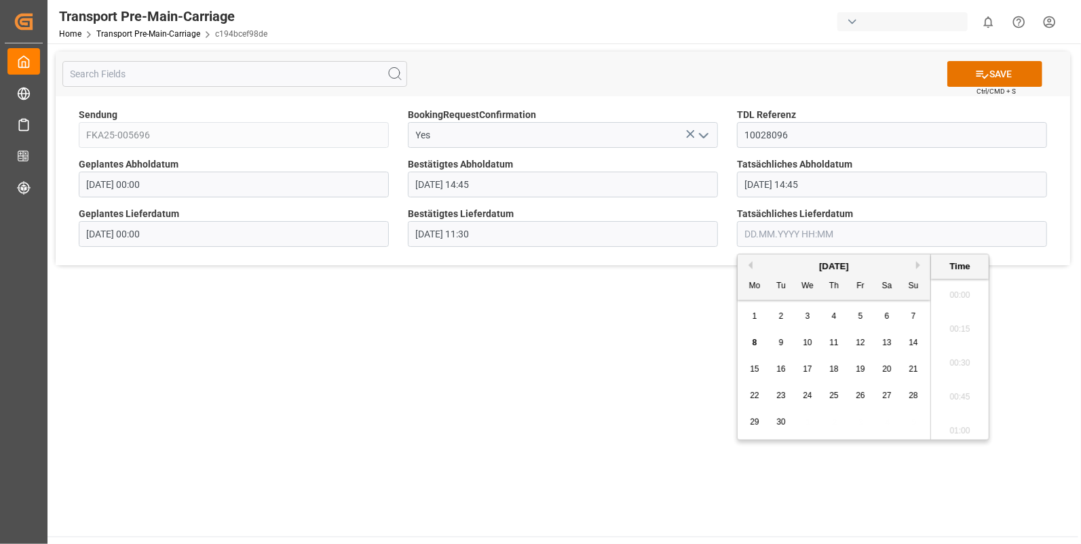
click at [773, 229] on input "text" at bounding box center [892, 234] width 310 height 26
click at [753, 339] on span "8" at bounding box center [755, 343] width 5 height 10
click at [944, 333] on li "11:30" at bounding box center [960, 337] width 58 height 34
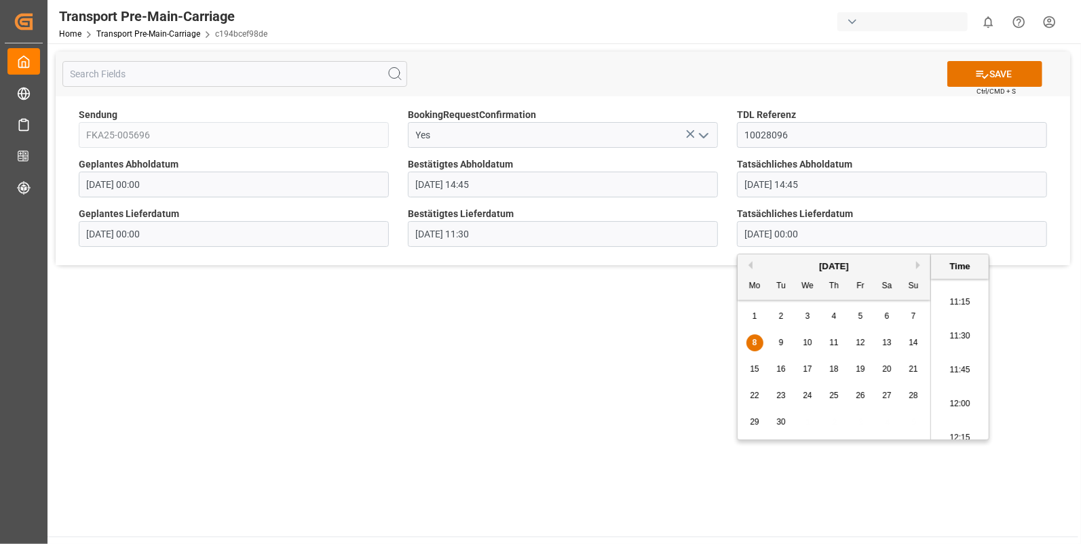
type input "08.09.2025 11:30"
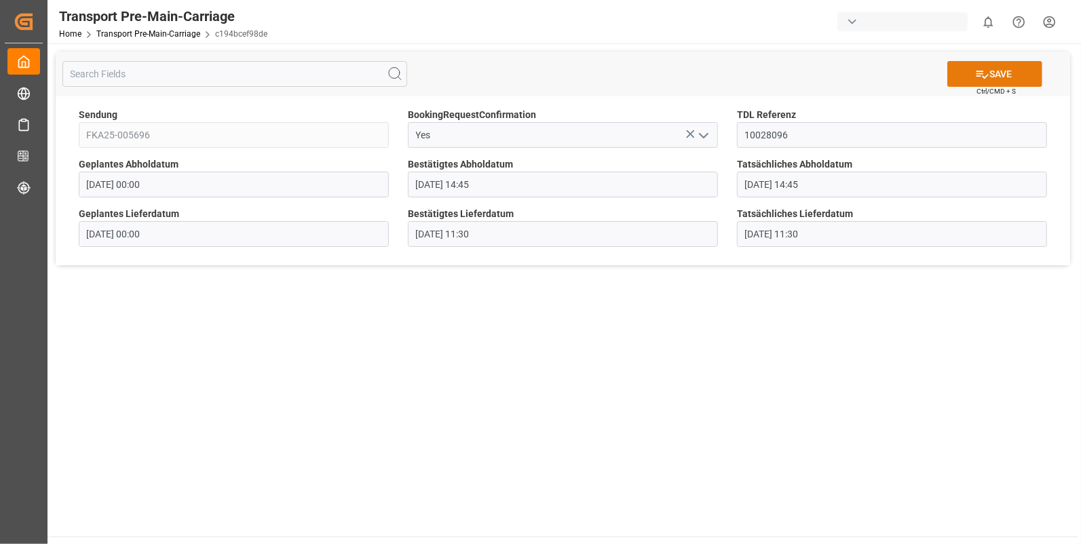
click at [992, 73] on button "SAVE" at bounding box center [995, 74] width 95 height 26
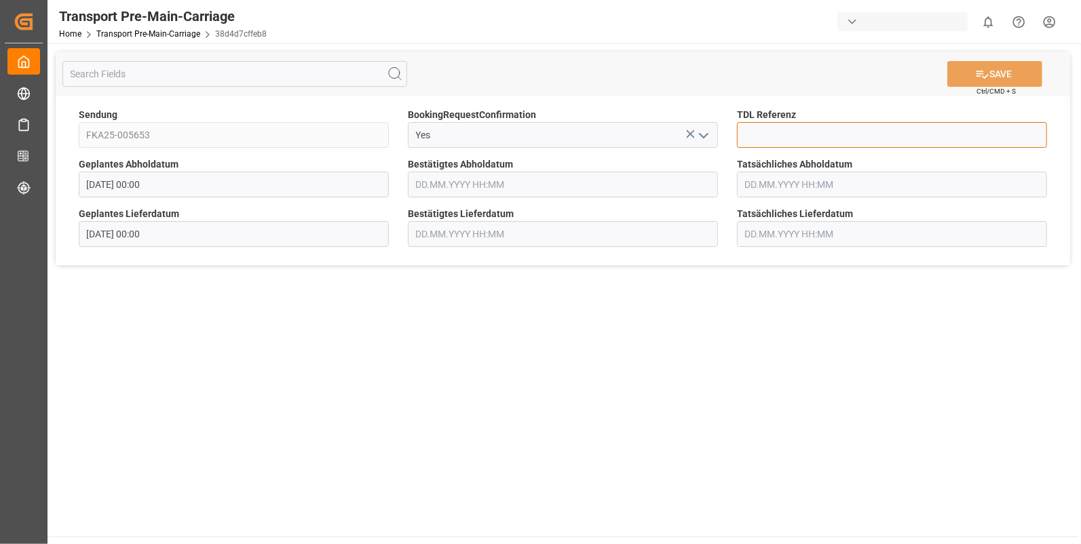
click at [758, 125] on input at bounding box center [892, 135] width 310 height 26
type input "10028097"
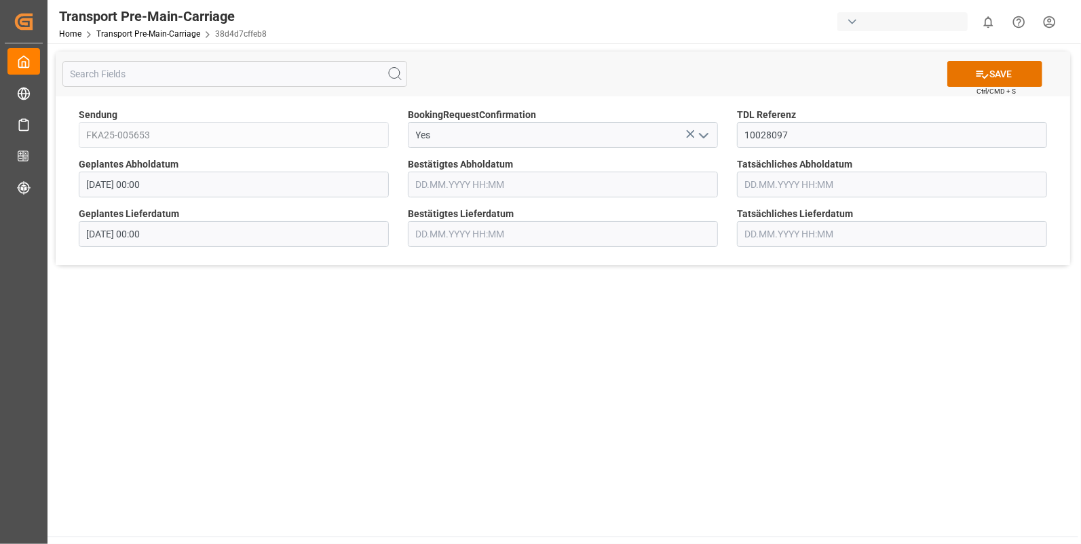
click at [488, 192] on input "text" at bounding box center [563, 185] width 310 height 26
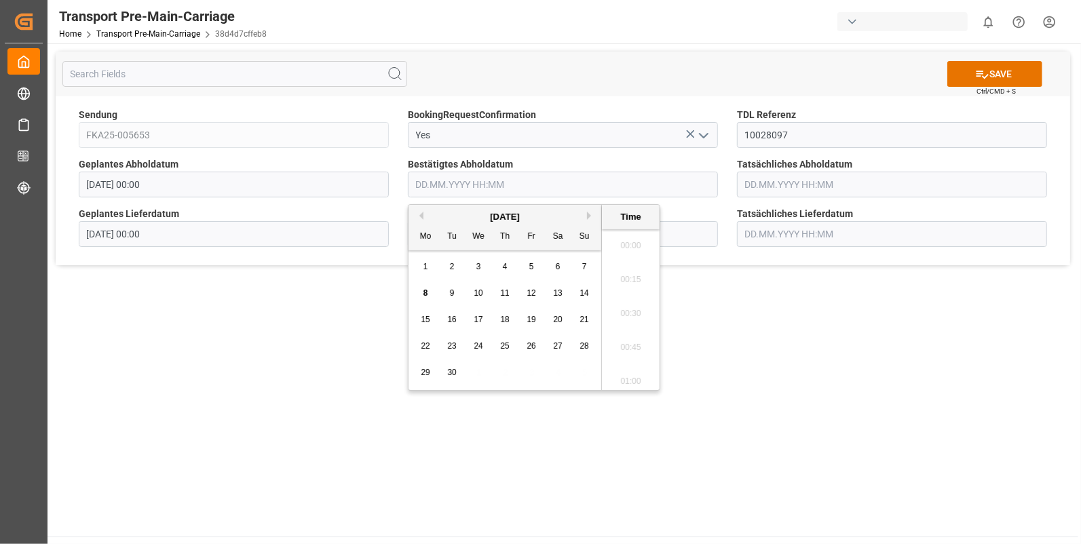
scroll to position [1803, 0]
click at [527, 270] on div "5" at bounding box center [531, 267] width 17 height 16
click at [631, 354] on li "14:30" at bounding box center [631, 355] width 58 height 34
type input "[DATE] 14:30"
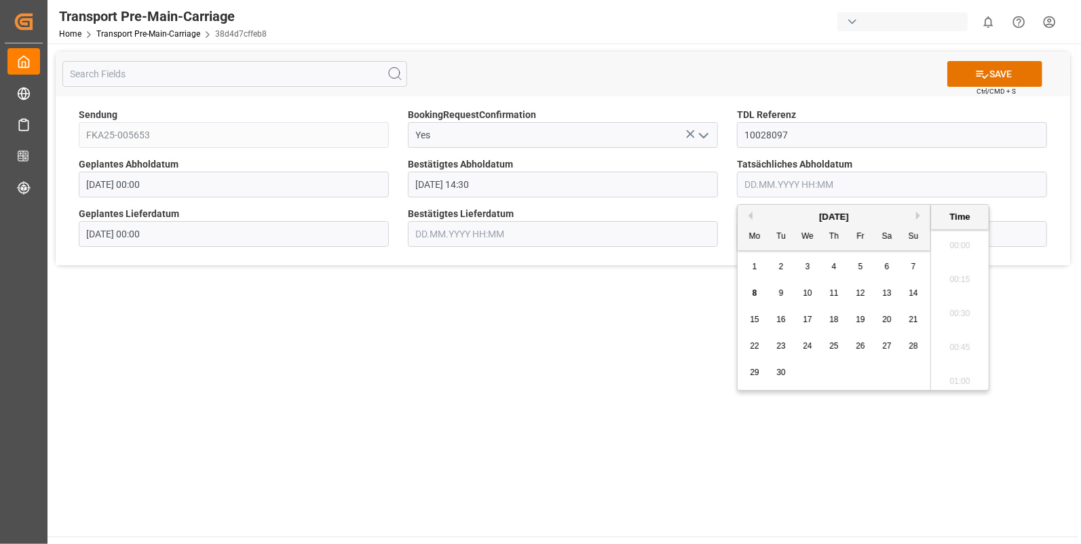
click at [778, 176] on input "text" at bounding box center [892, 185] width 310 height 26
click at [860, 265] on span "5" at bounding box center [861, 267] width 5 height 10
click at [951, 349] on li "14:30" at bounding box center [960, 355] width 58 height 34
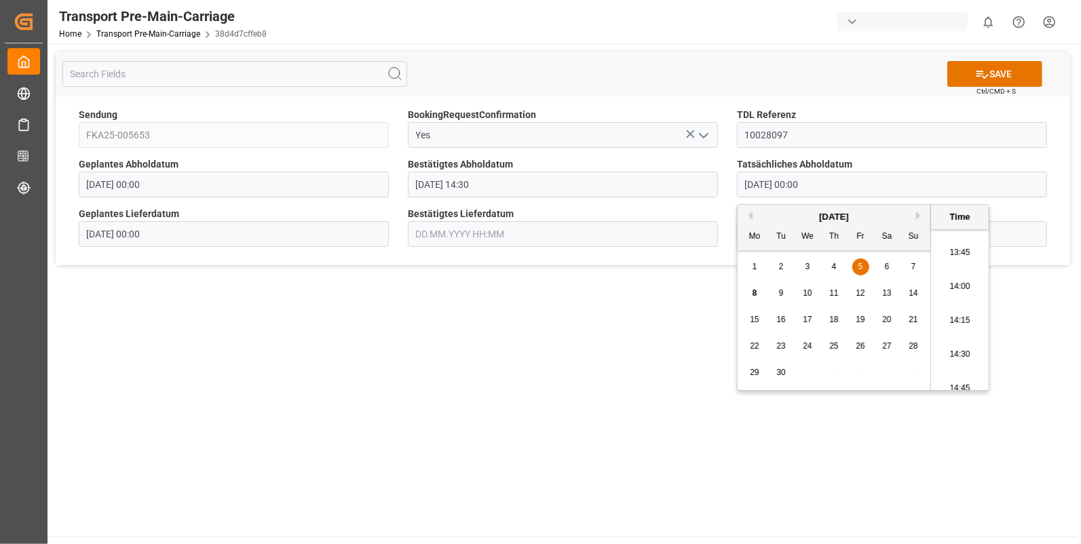
type input "05.09.2025 14:30"
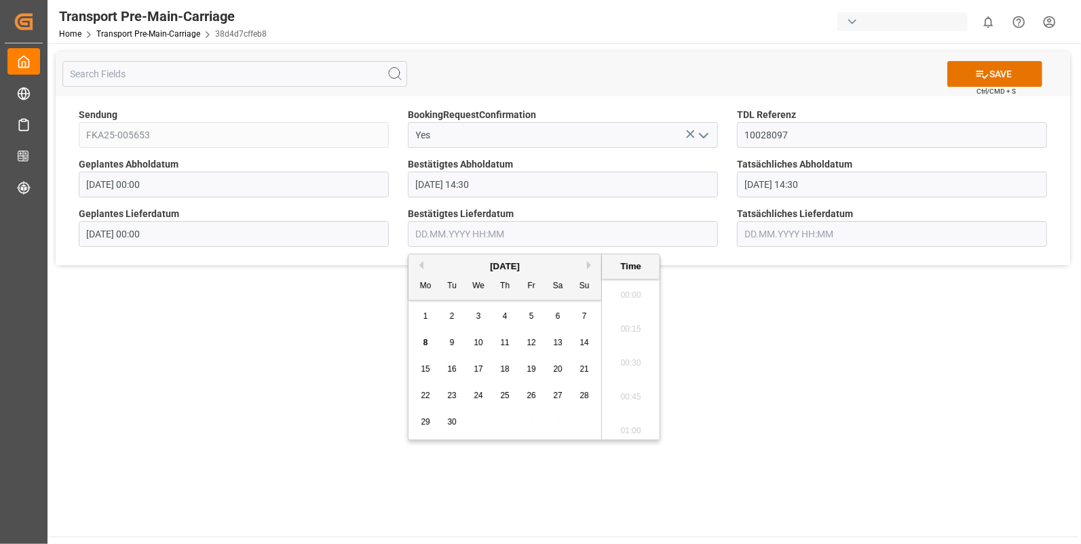
click at [465, 236] on input "text" at bounding box center [563, 234] width 310 height 26
click at [427, 339] on span "8" at bounding box center [426, 343] width 5 height 10
click at [635, 336] on li "11:30" at bounding box center [631, 337] width 58 height 34
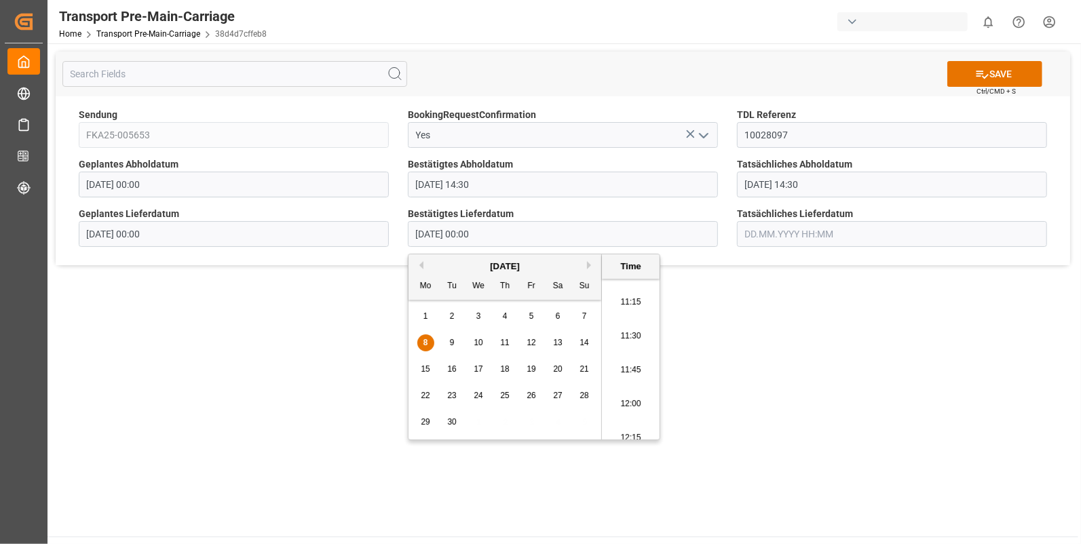
type input "08.09.2025 11:30"
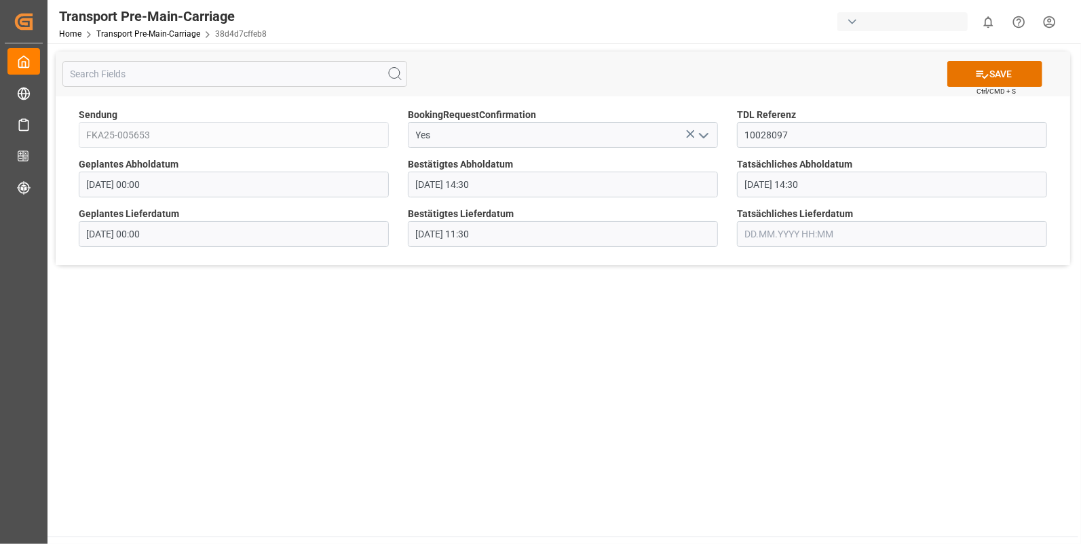
click at [774, 223] on input "text" at bounding box center [892, 234] width 310 height 26
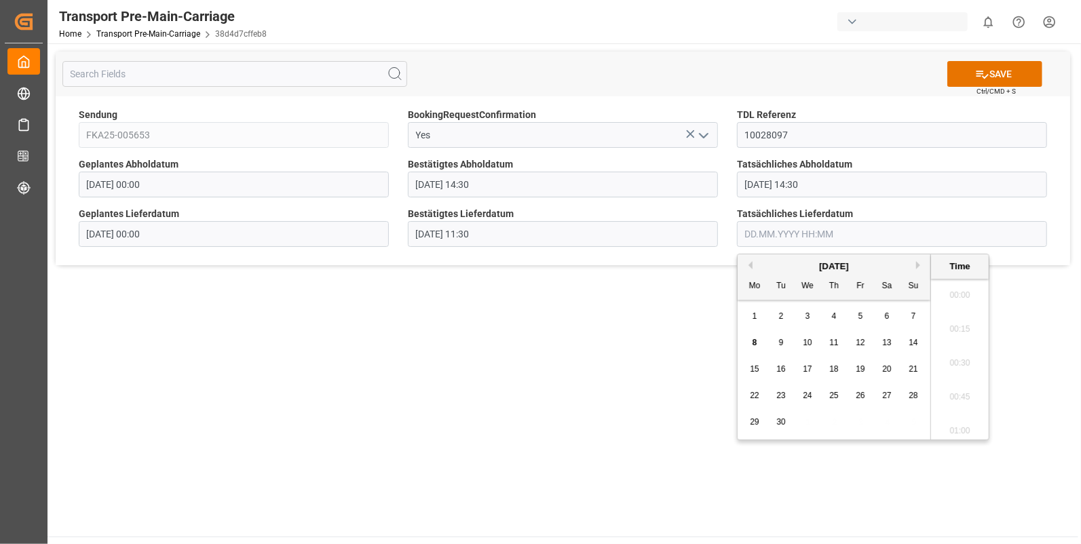
scroll to position [1803, 0]
click at [757, 343] on span "8" at bounding box center [755, 343] width 5 height 10
click at [951, 334] on li "11:30" at bounding box center [960, 337] width 58 height 34
type input "08.09.2025 11:30"
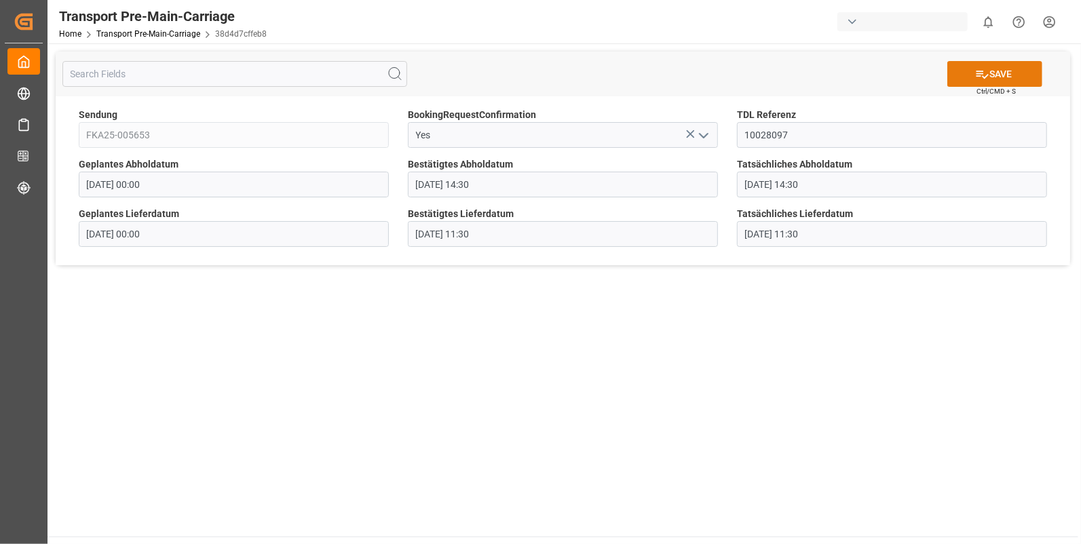
click at [1014, 71] on button "SAVE" at bounding box center [995, 74] width 95 height 26
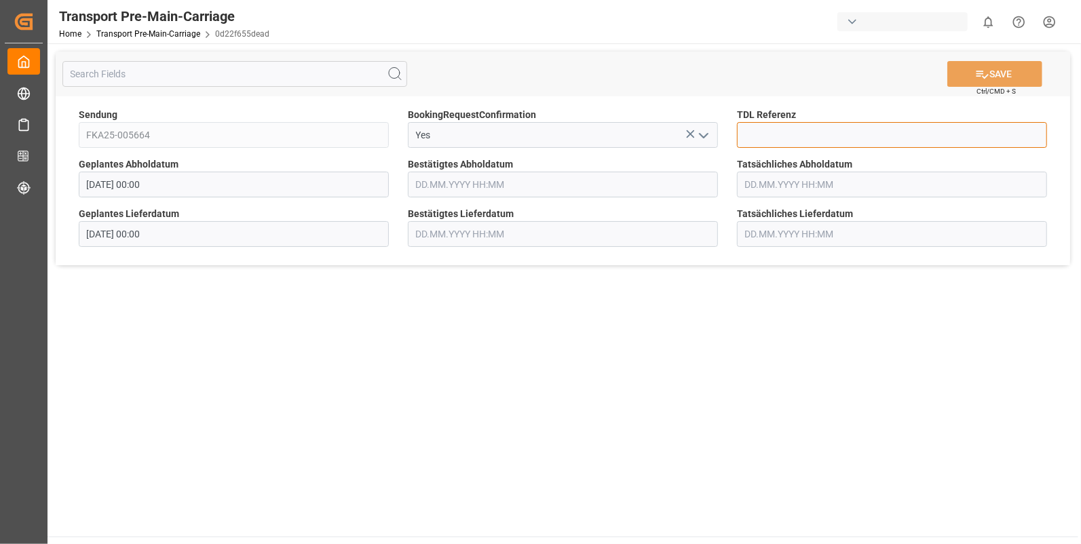
click at [769, 136] on input at bounding box center [892, 135] width 310 height 26
type input "10028099"
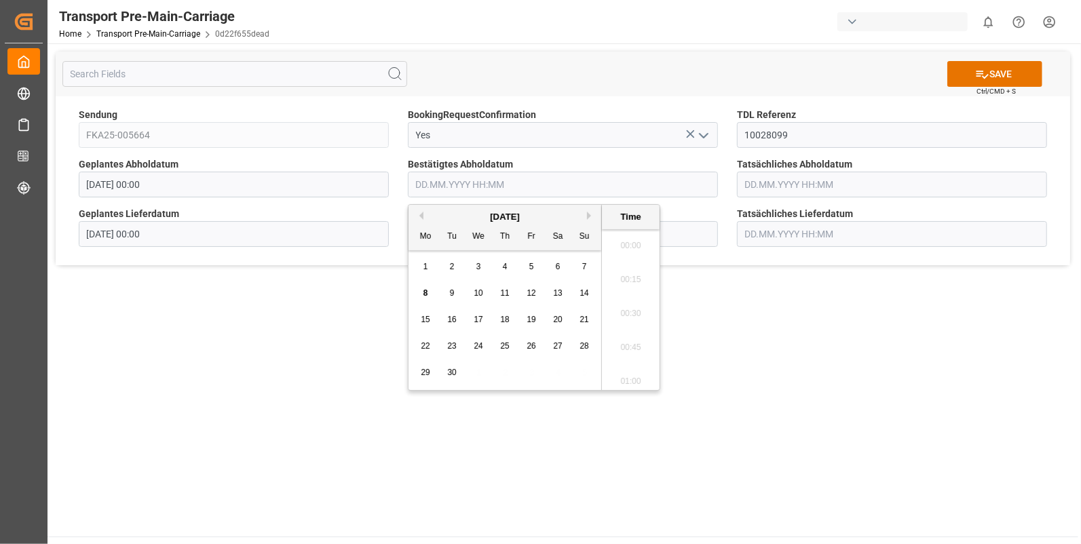
click at [431, 183] on input "text" at bounding box center [563, 185] width 310 height 26
click at [527, 267] on div "5" at bounding box center [531, 267] width 17 height 16
click at [636, 269] on li "14:45" at bounding box center [631, 276] width 58 height 34
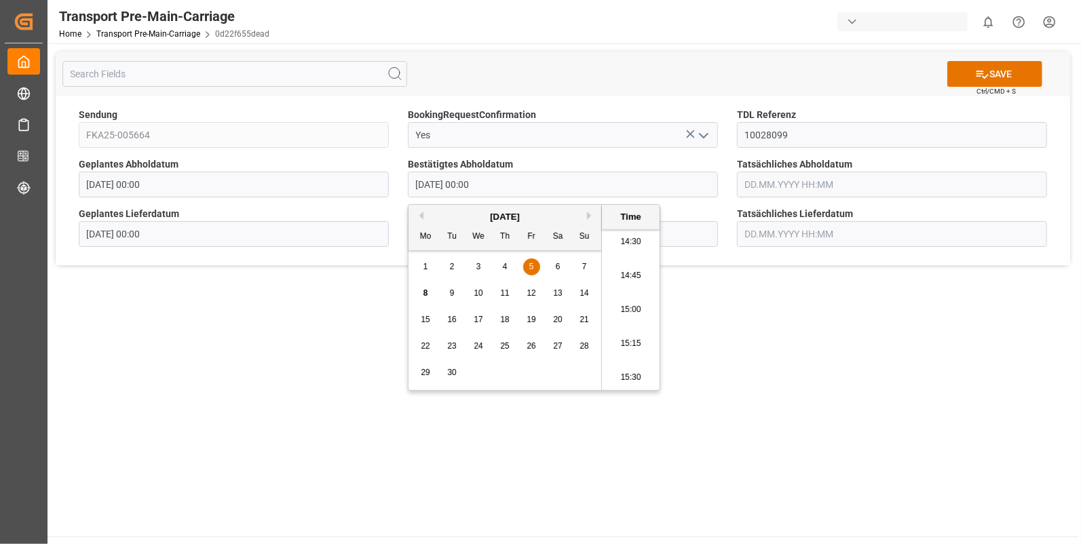
type input "05.09.2025 14:45"
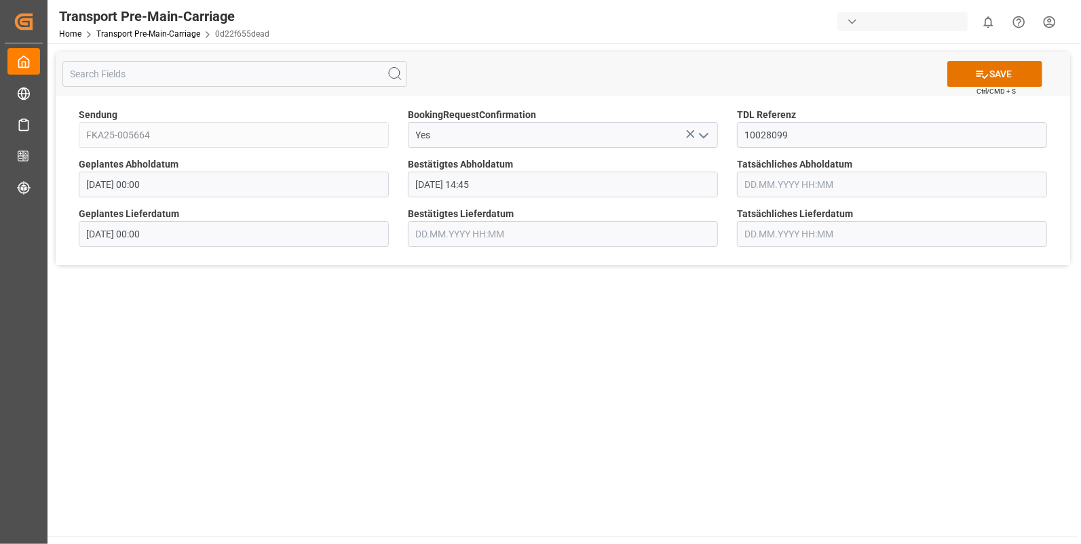
click at [780, 182] on input "text" at bounding box center [892, 185] width 310 height 26
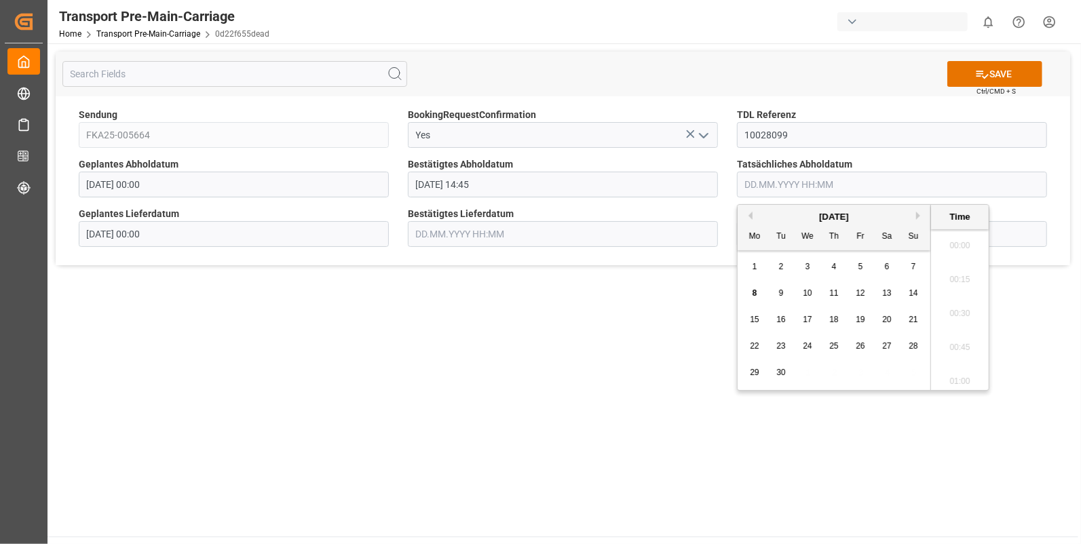
scroll to position [1803, 0]
click at [855, 266] on div "5" at bounding box center [861, 267] width 17 height 16
click at [939, 268] on li "14:45" at bounding box center [960, 276] width 58 height 34
type input "05.09.2025 14:45"
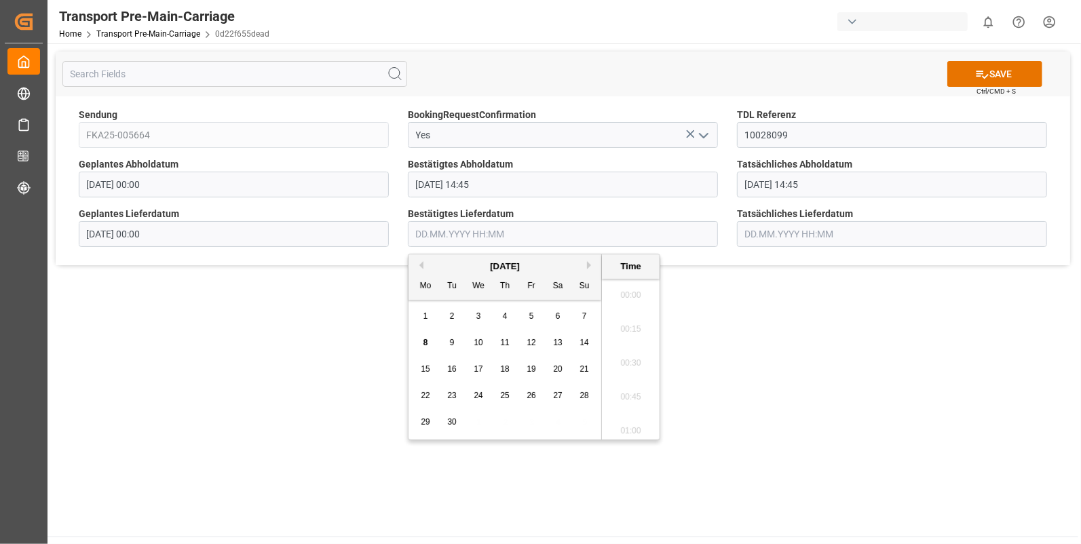
click at [479, 231] on input "text" at bounding box center [563, 234] width 310 height 26
click at [422, 341] on div "8" at bounding box center [426, 343] width 17 height 16
click at [621, 327] on li "12:45" at bounding box center [631, 337] width 58 height 34
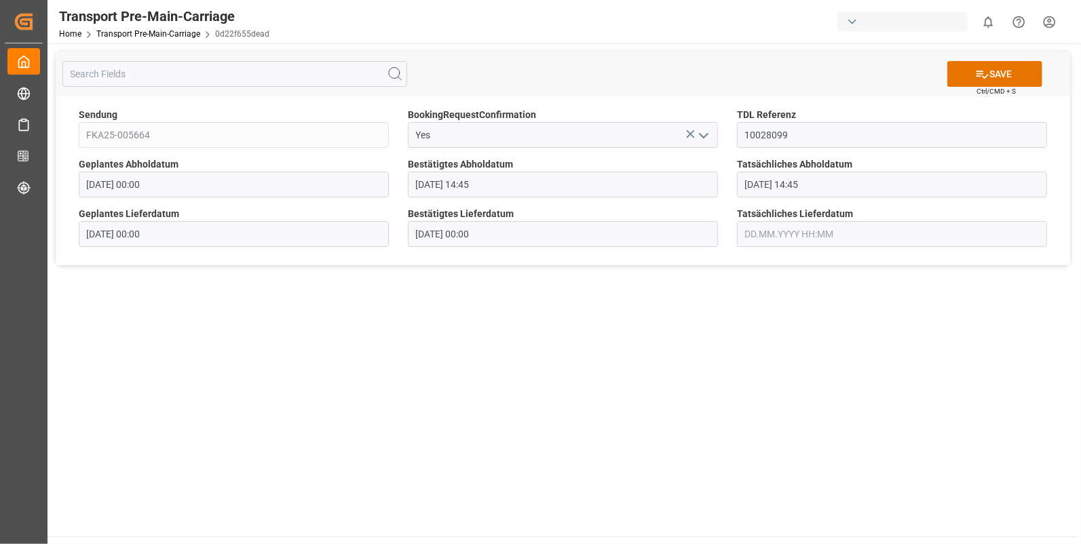
type input "08.09.2025 12:45"
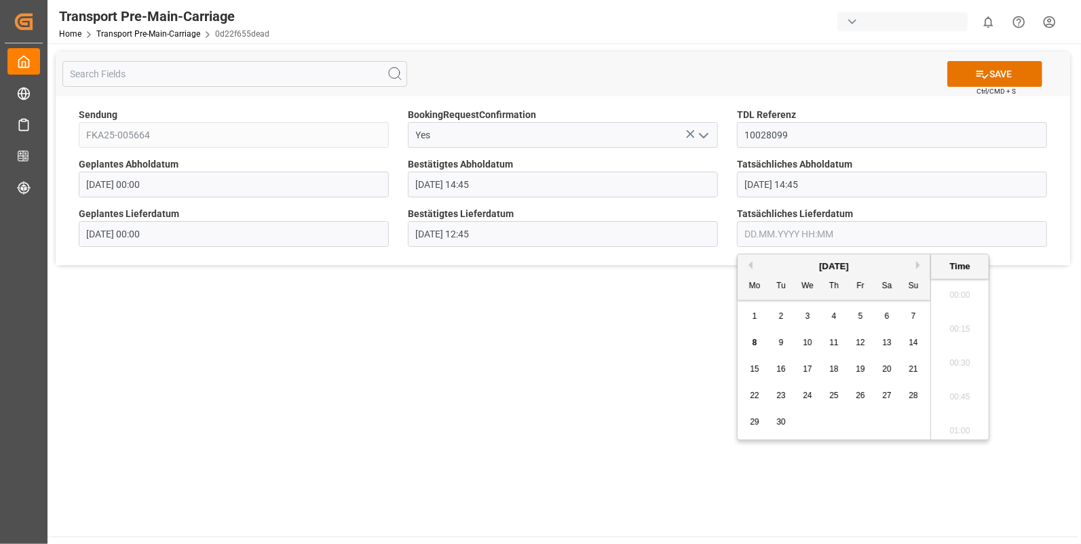
scroll to position [1803, 0]
click at [767, 233] on input "text" at bounding box center [892, 234] width 310 height 26
click at [754, 344] on span "8" at bounding box center [755, 343] width 5 height 10
drag, startPoint x: 950, startPoint y: 391, endPoint x: 948, endPoint y: 382, distance: 8.9
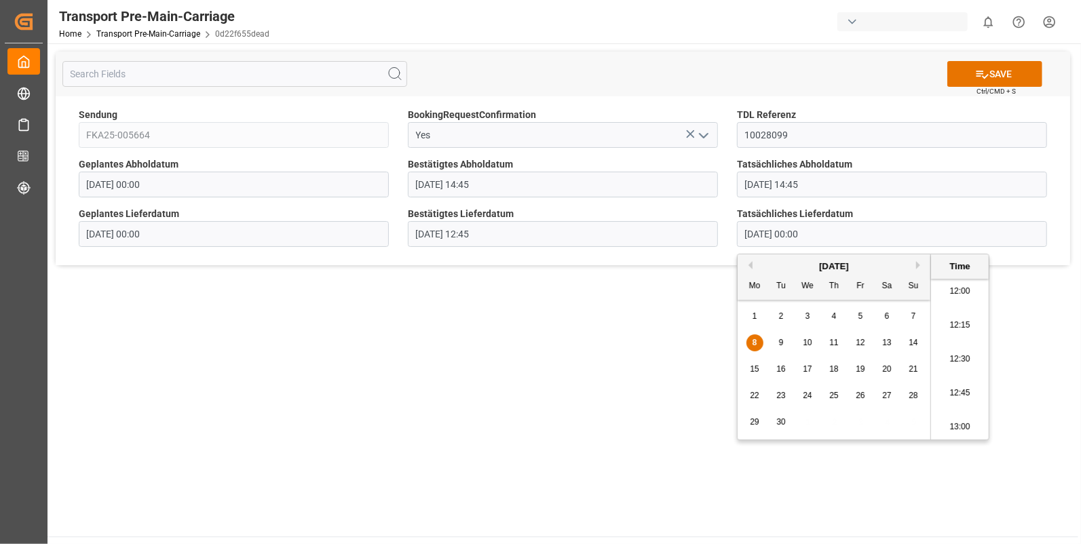
click at [949, 390] on li "12:45" at bounding box center [960, 394] width 58 height 34
type input "08.09.2025 12:45"
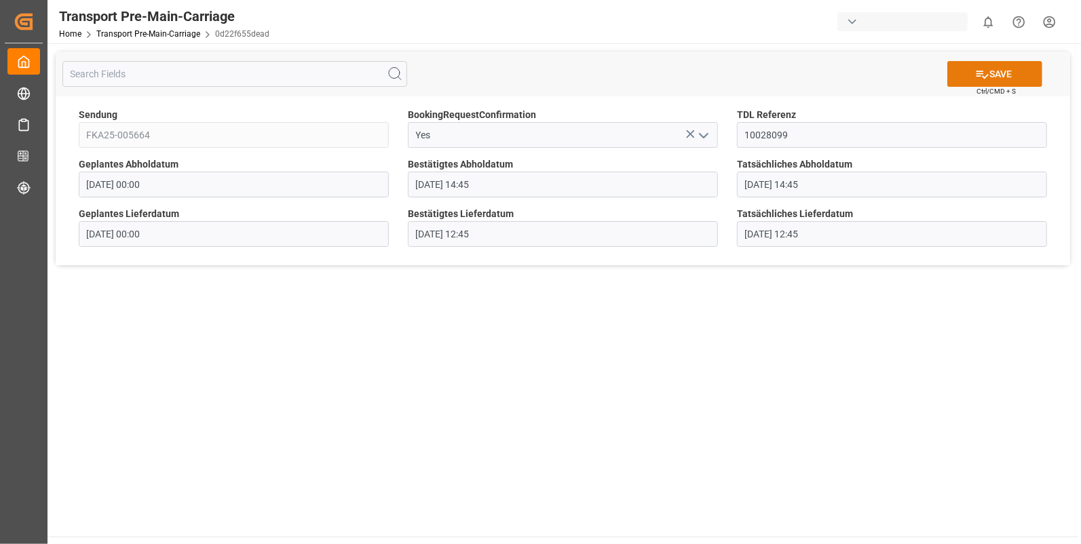
click at [986, 68] on icon at bounding box center [983, 74] width 14 height 14
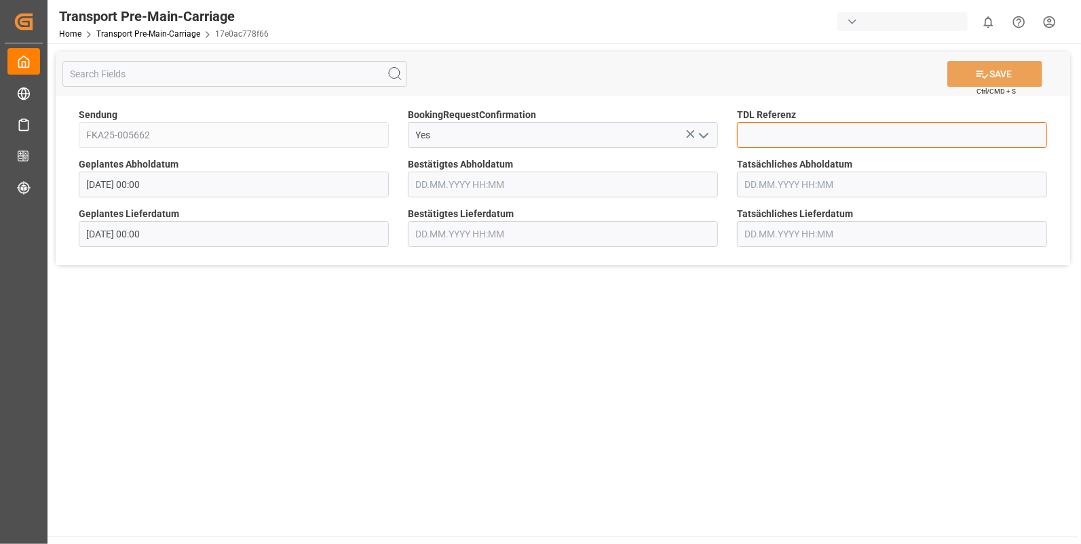
click at [777, 130] on input at bounding box center [892, 135] width 310 height 26
type input "10028105"
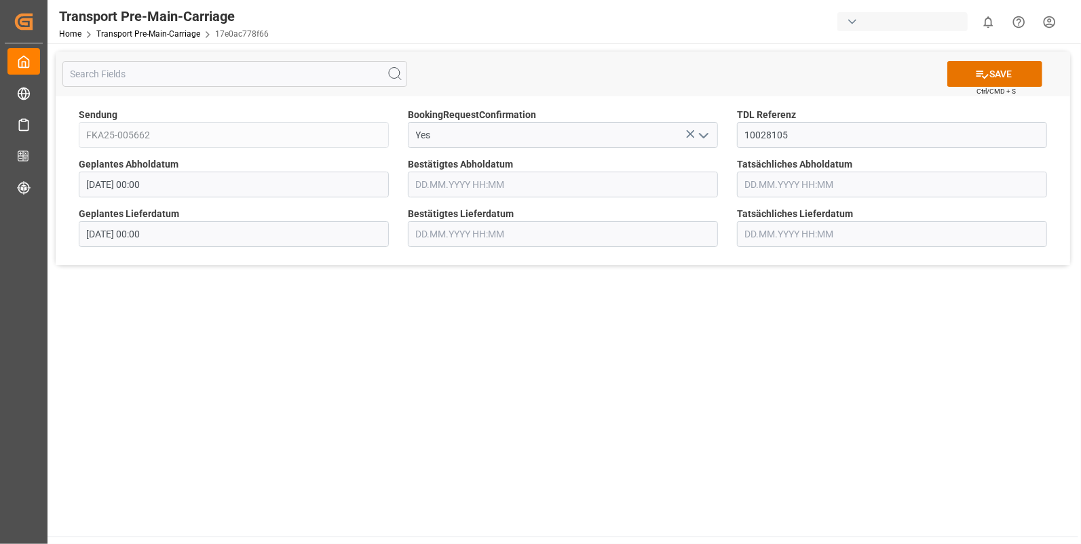
click at [418, 183] on input "text" at bounding box center [563, 185] width 310 height 26
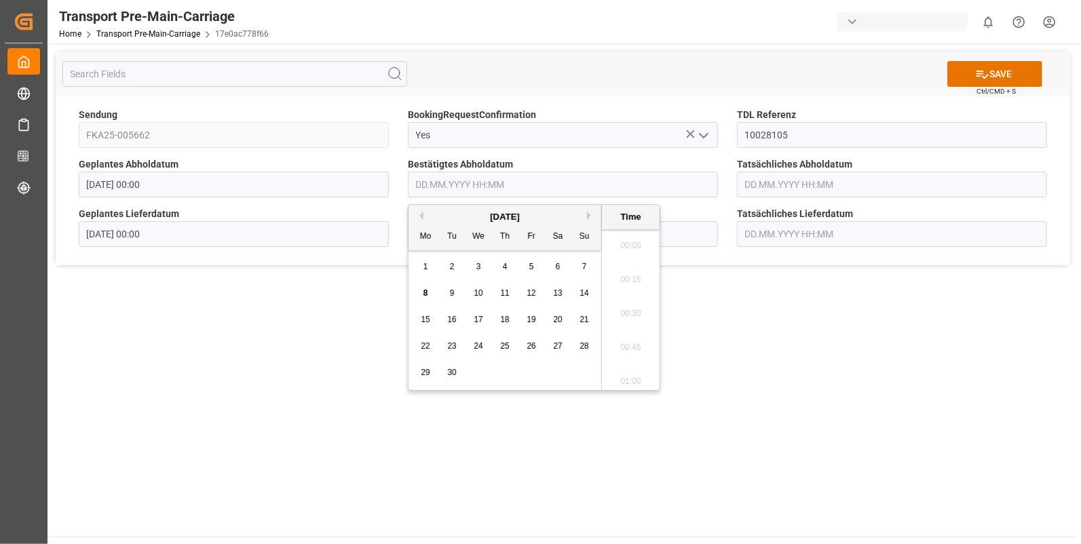
scroll to position [1803, 0]
click at [428, 291] on div "8" at bounding box center [426, 294] width 17 height 16
click at [617, 266] on li "07:15" at bounding box center [631, 276] width 58 height 34
type input "[DATE] 07:15"
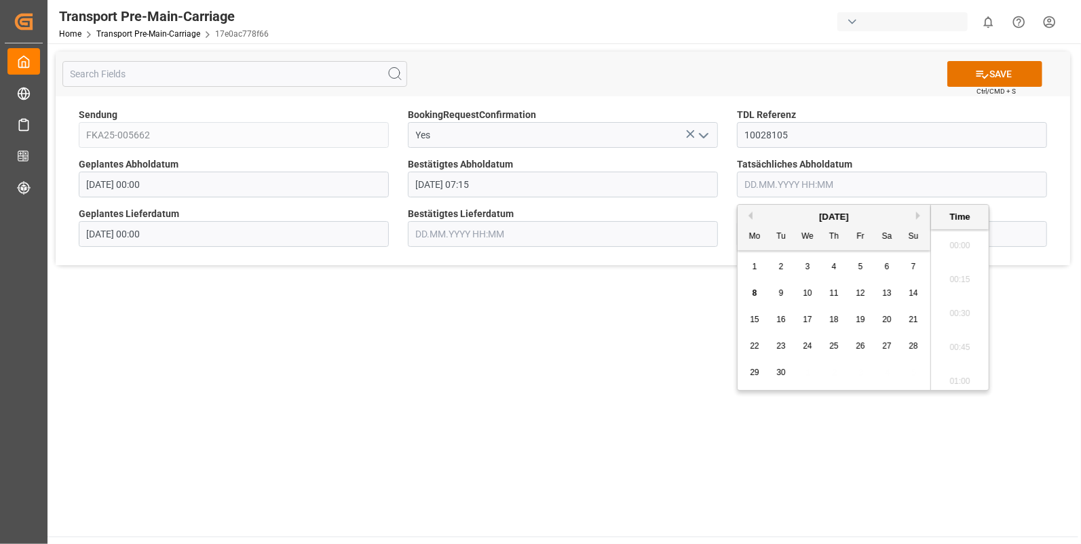
scroll to position [1803, 0]
click at [754, 181] on input "text" at bounding box center [892, 185] width 310 height 26
click at [751, 291] on div "8" at bounding box center [755, 294] width 17 height 16
click at [959, 270] on li "07:15" at bounding box center [960, 276] width 58 height 34
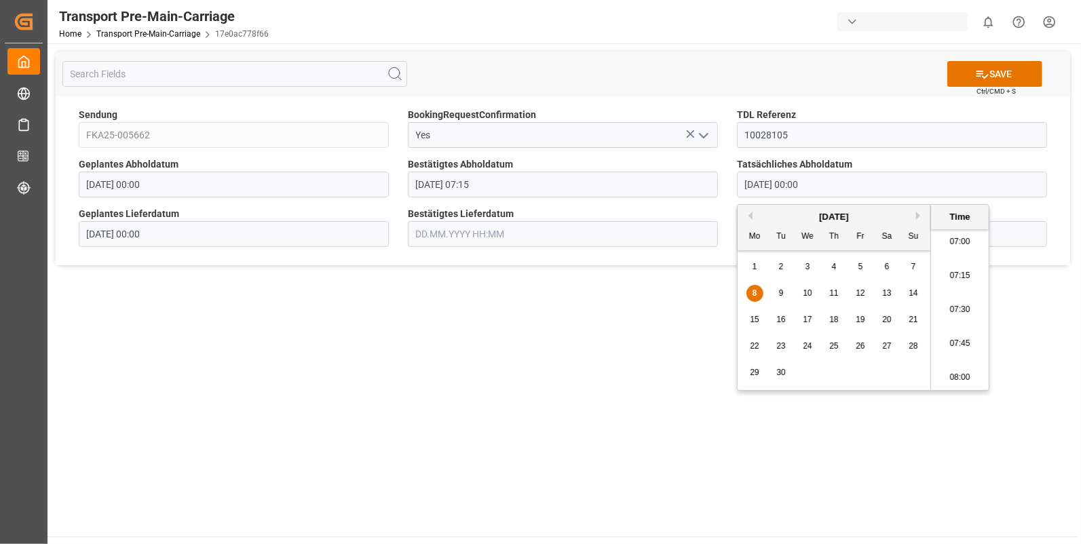
type input "[DATE] 07:15"
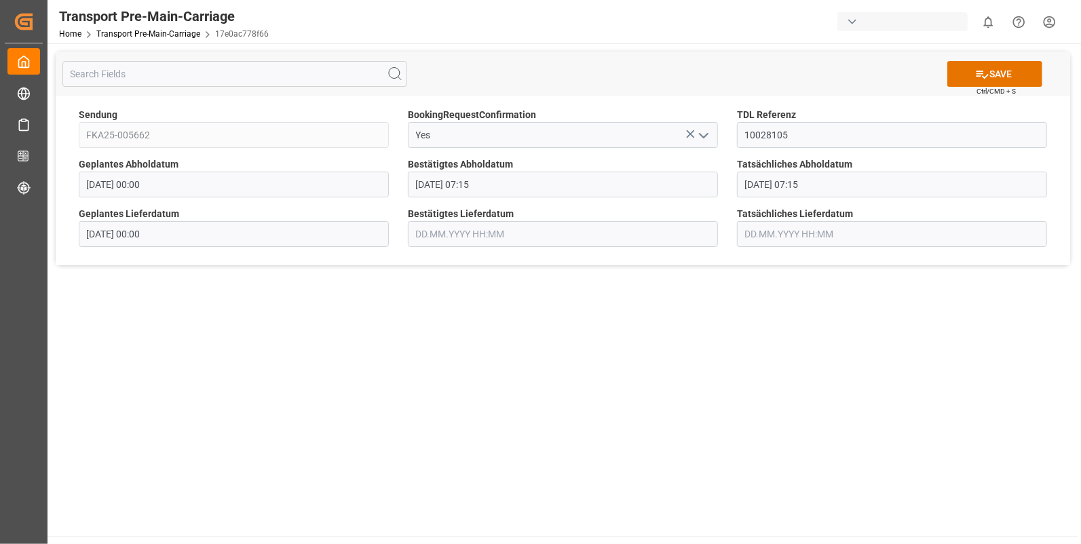
click at [460, 240] on input "text" at bounding box center [563, 234] width 310 height 26
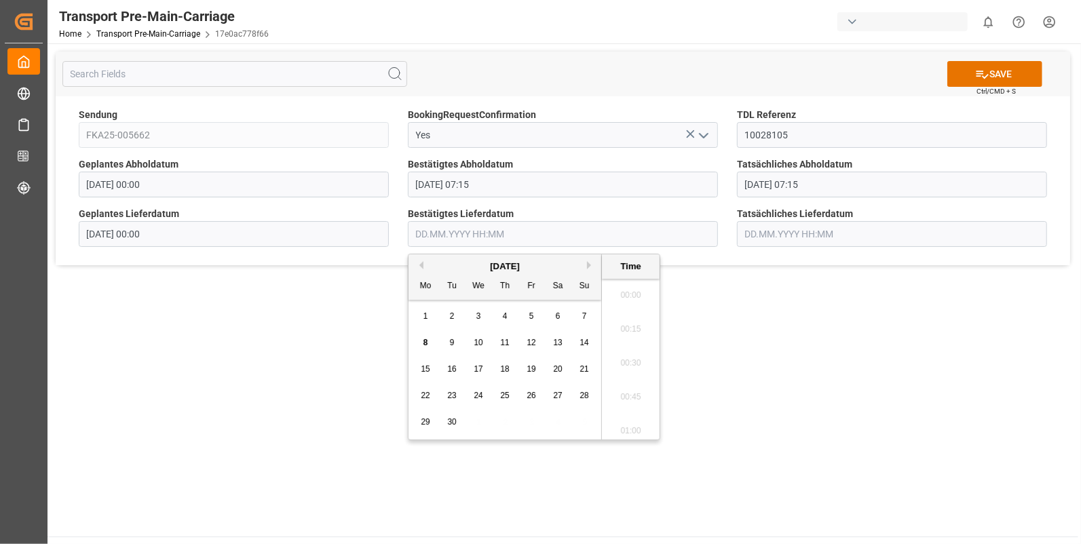
scroll to position [1803, 0]
click at [447, 348] on div "9" at bounding box center [452, 343] width 17 height 16
click at [623, 295] on li "07:00" at bounding box center [631, 292] width 58 height 34
type input "[DATE] 07:00"
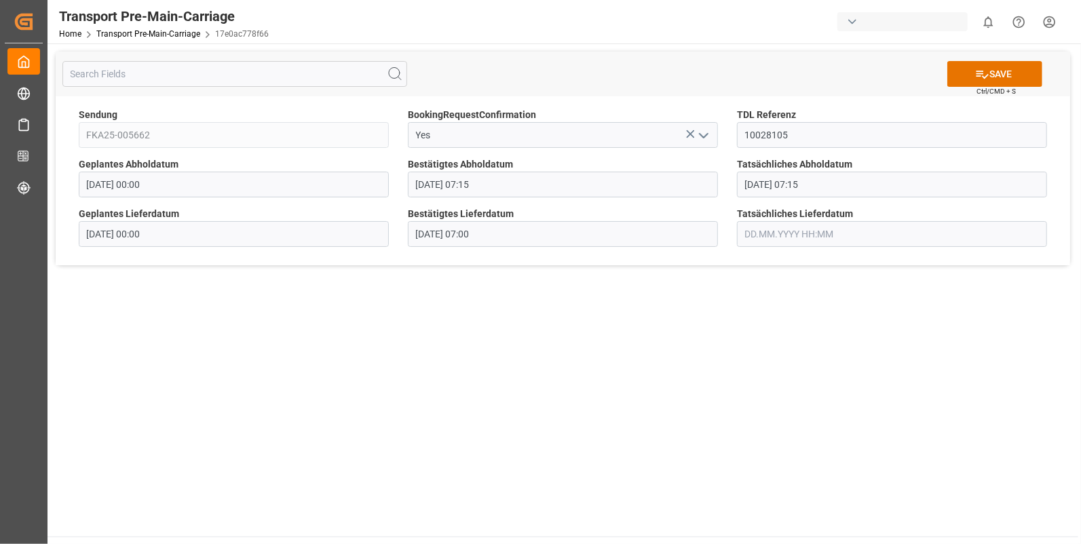
click at [762, 236] on input "text" at bounding box center [892, 234] width 310 height 26
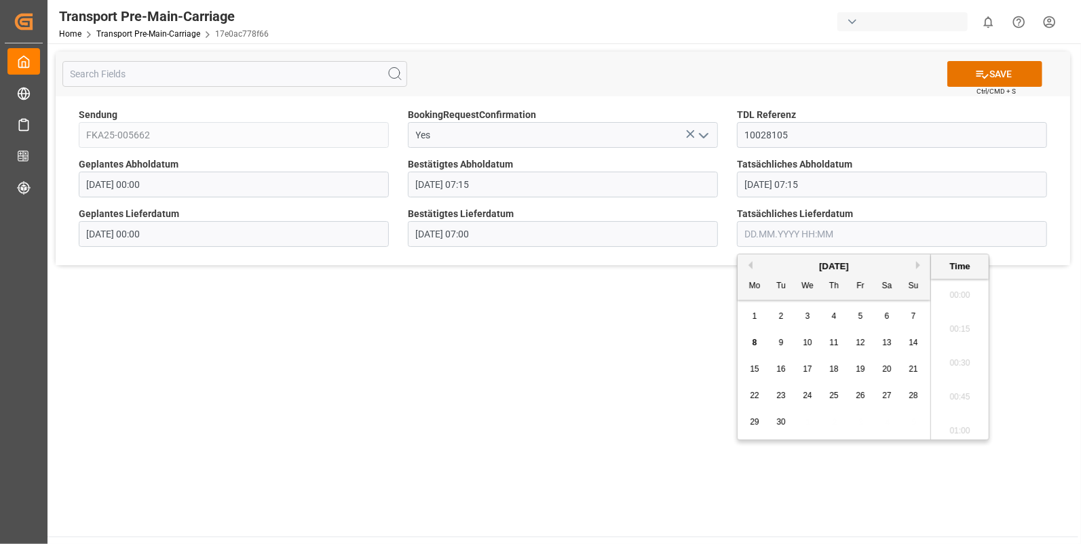
scroll to position [1803, 0]
click at [777, 339] on div "9" at bounding box center [781, 343] width 17 height 16
click at [951, 288] on li "07:00" at bounding box center [960, 292] width 58 height 34
type input "[DATE] 07:00"
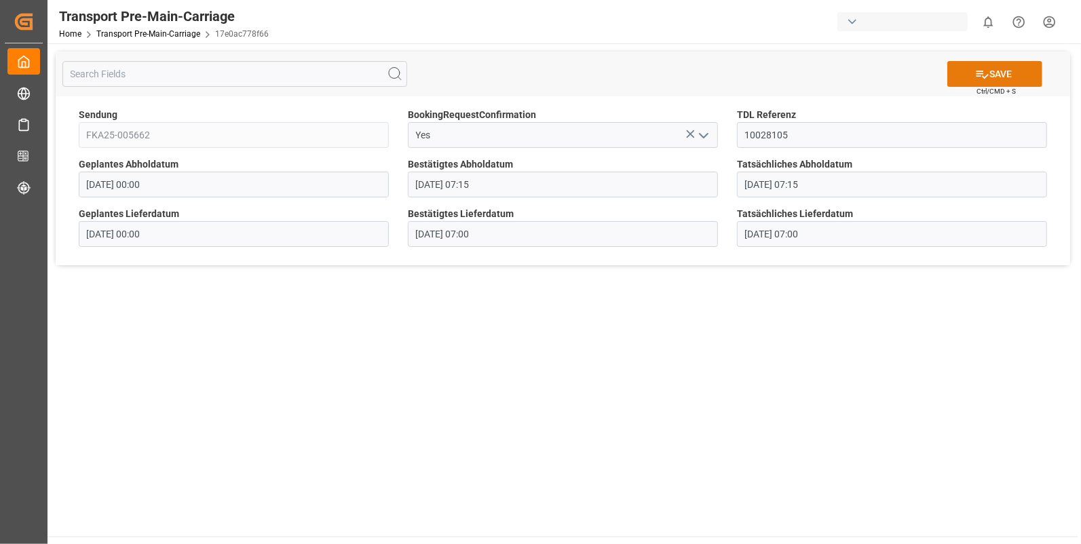
click at [988, 69] on button "SAVE" at bounding box center [995, 74] width 95 height 26
